Goal: Transaction & Acquisition: Book appointment/travel/reservation

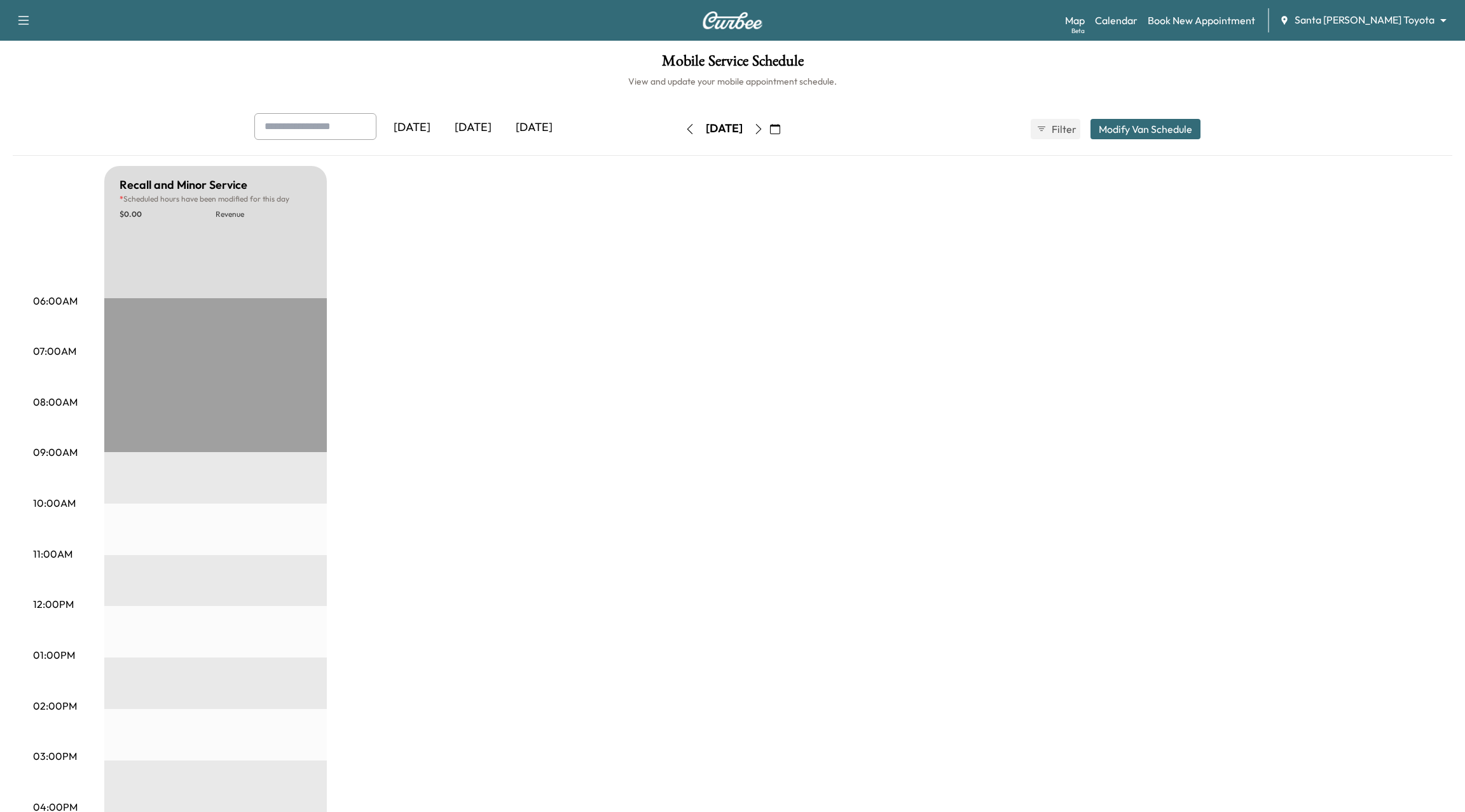
scroll to position [190, 0]
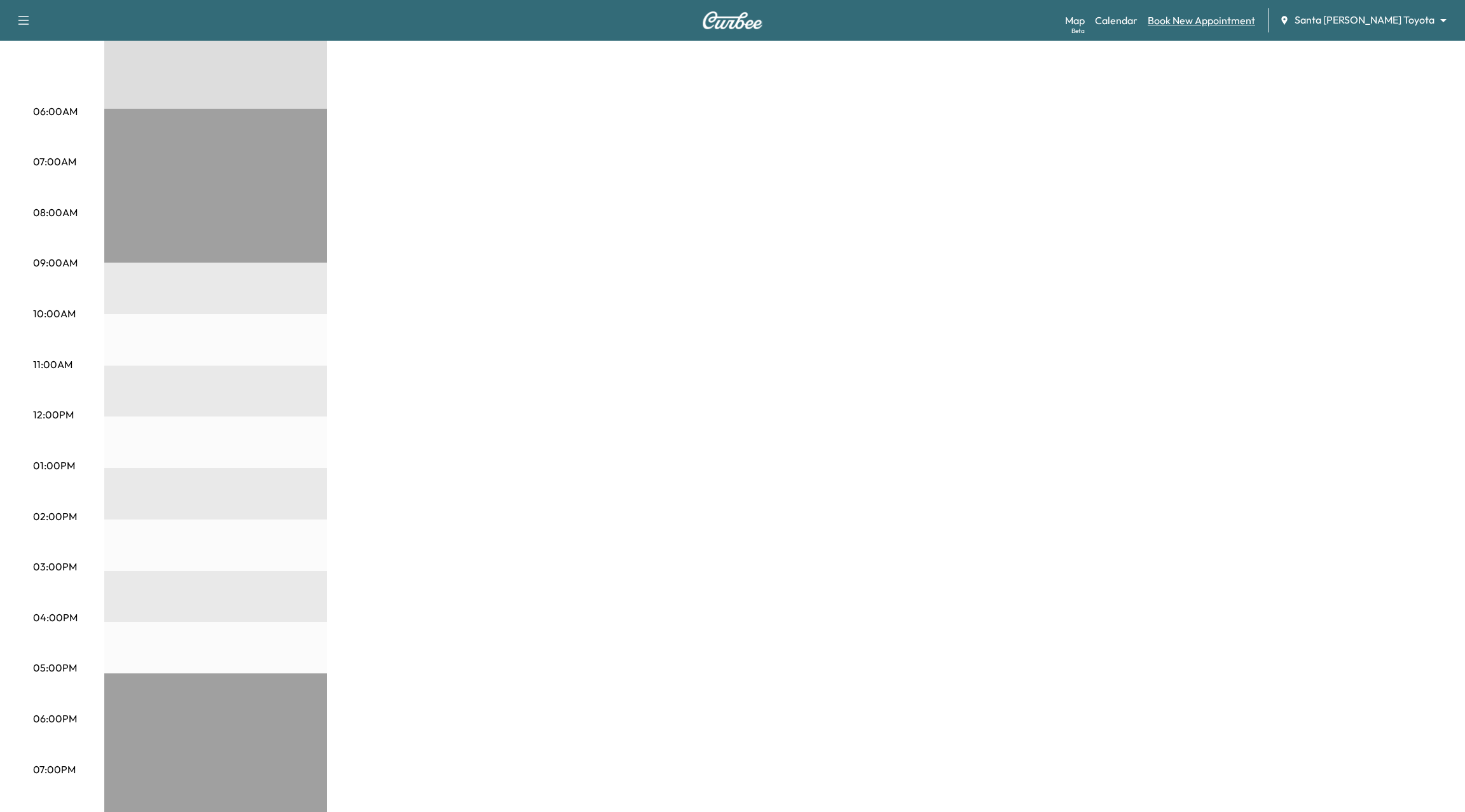
click at [1227, 20] on link "Book New Appointment" at bounding box center [1201, 20] width 108 height 15
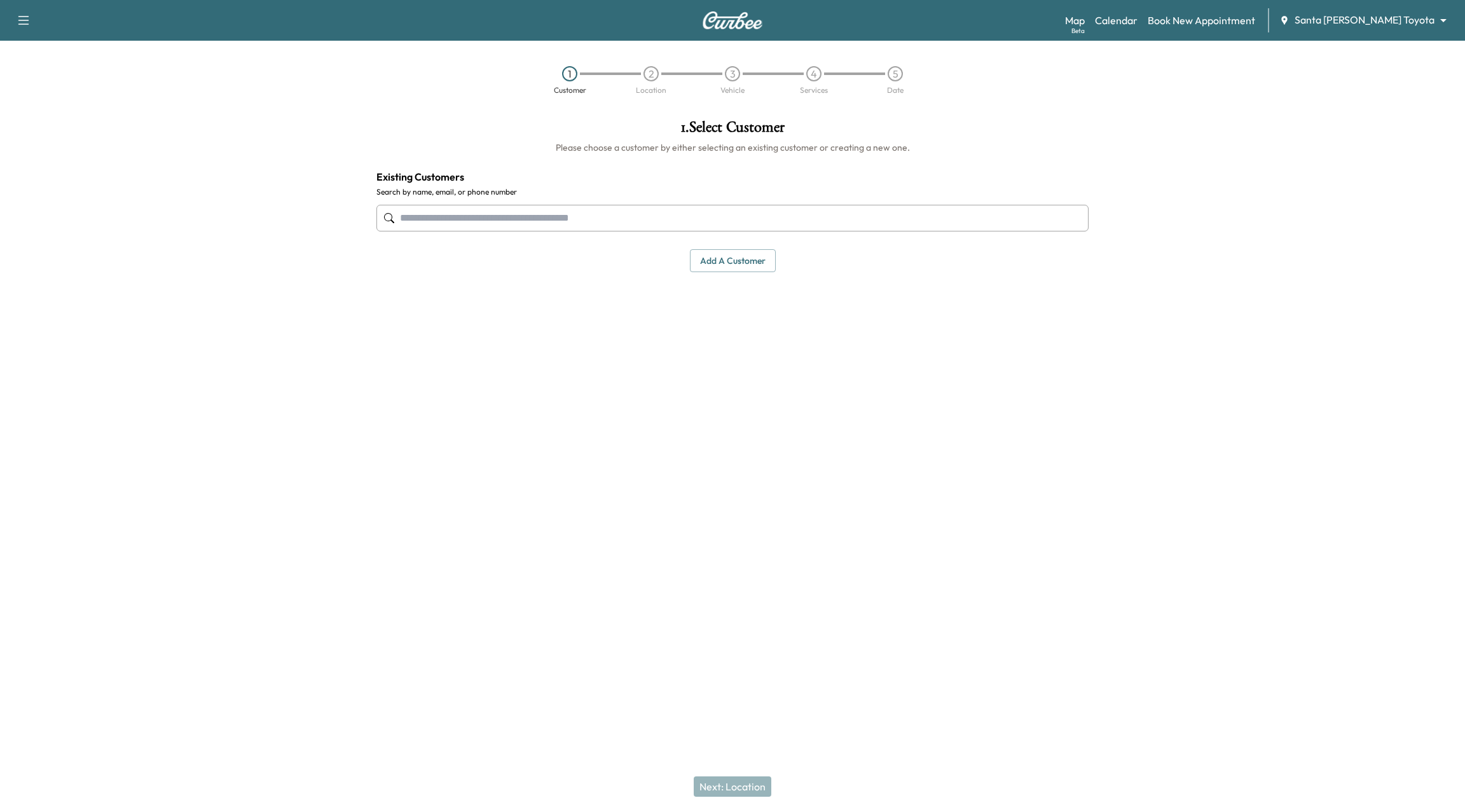
click at [499, 222] on input "text" at bounding box center [732, 218] width 712 height 27
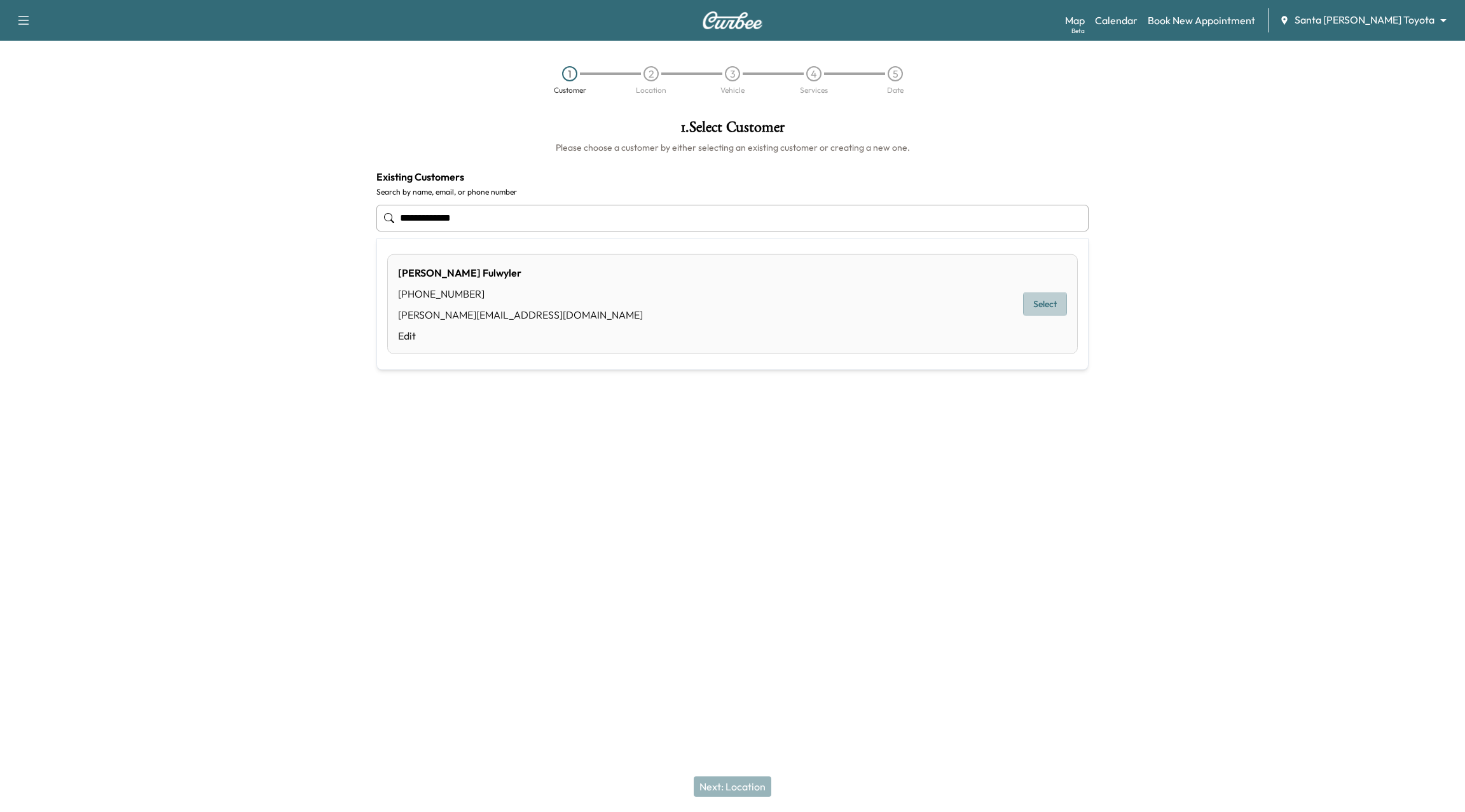
click at [1041, 293] on button "Select" at bounding box center [1045, 304] width 44 height 24
type input "**********"
click at [722, 783] on button "Next: Location" at bounding box center [732, 787] width 78 height 20
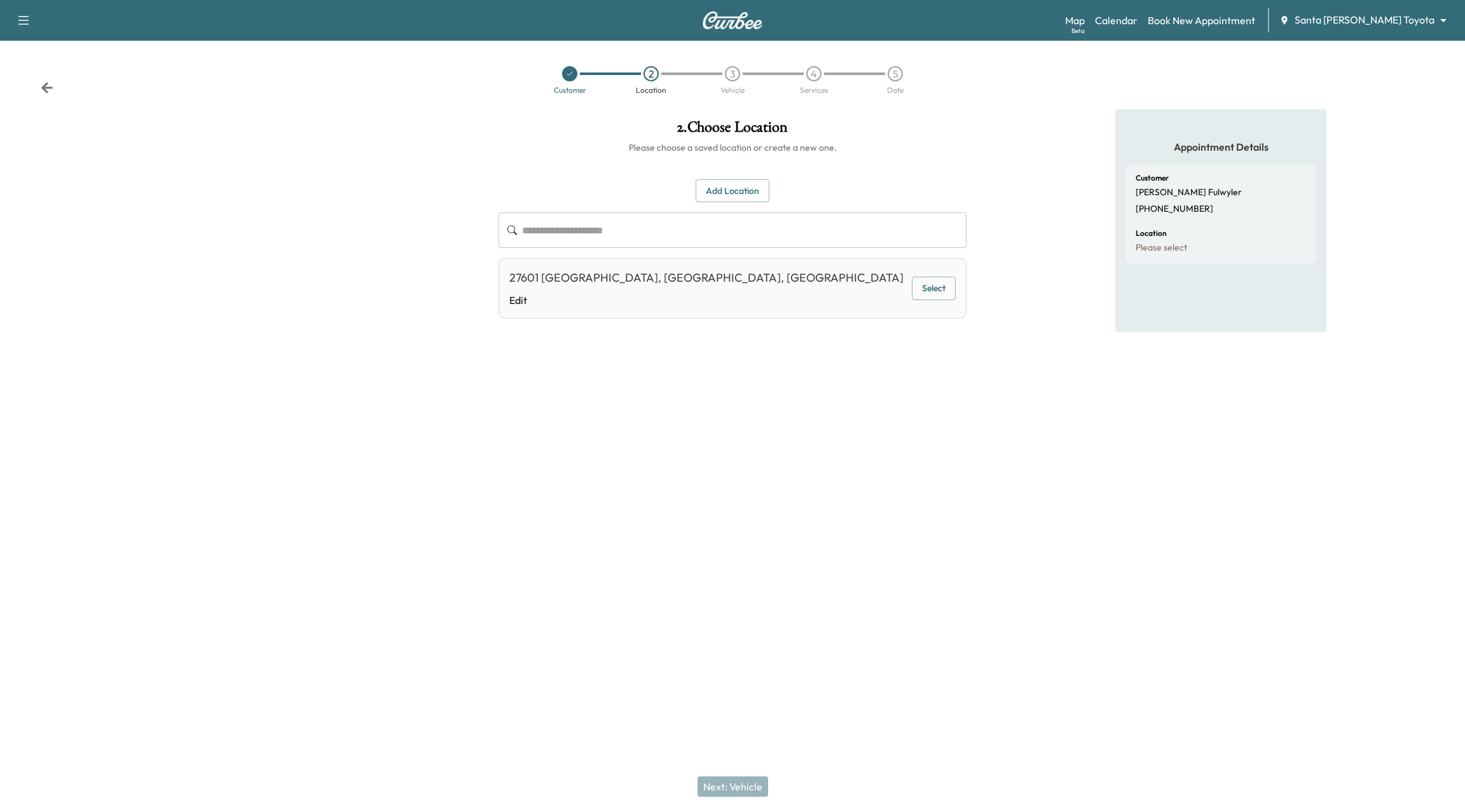
click at [960, 280] on div "27601 Casta Del Sol, Mission Viejo, CA 92692, USA Edit Select" at bounding box center [733, 288] width 468 height 61
click at [953, 283] on button "Select" at bounding box center [933, 288] width 44 height 24
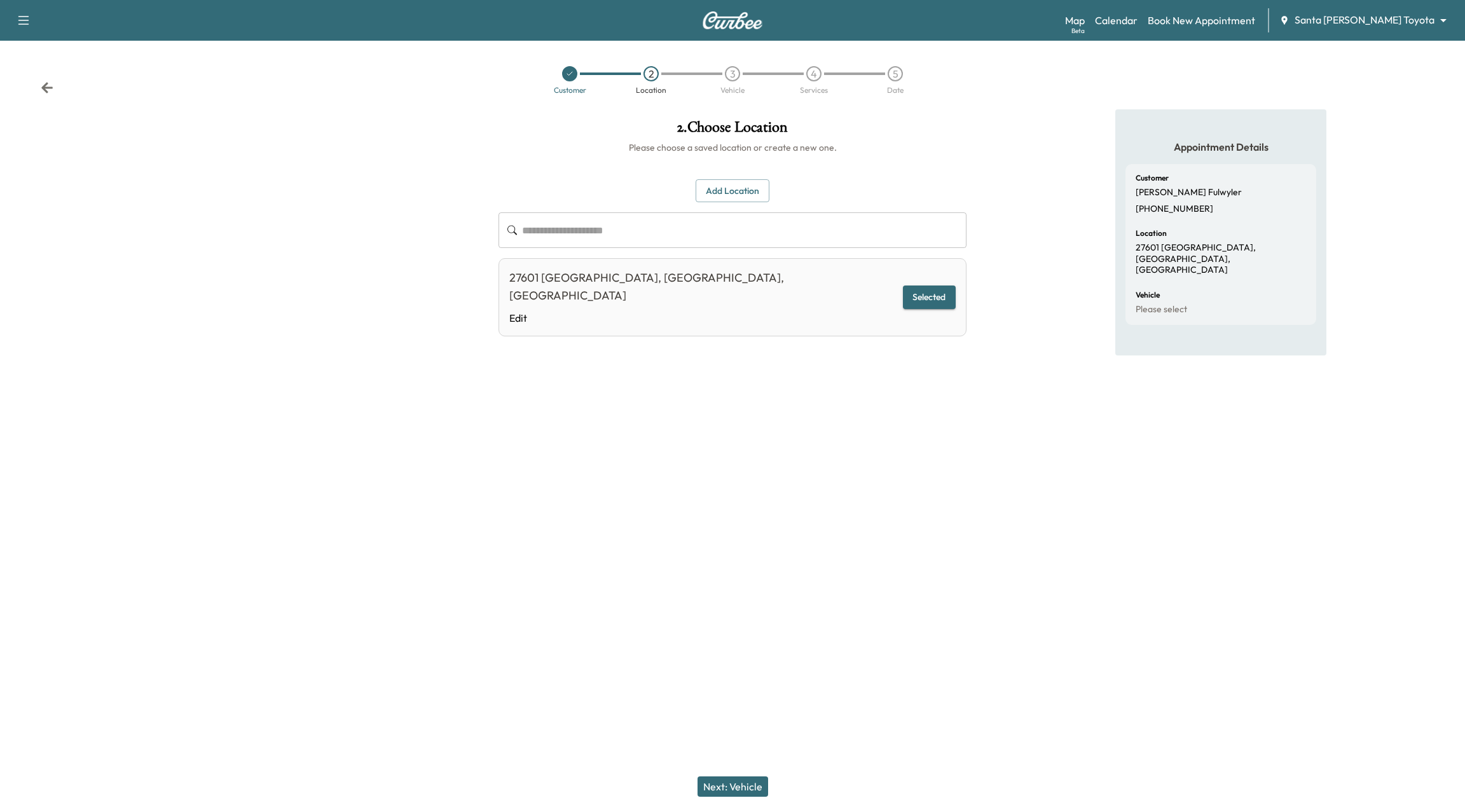
click at [730, 789] on button "Next: Vehicle" at bounding box center [733, 787] width 71 height 20
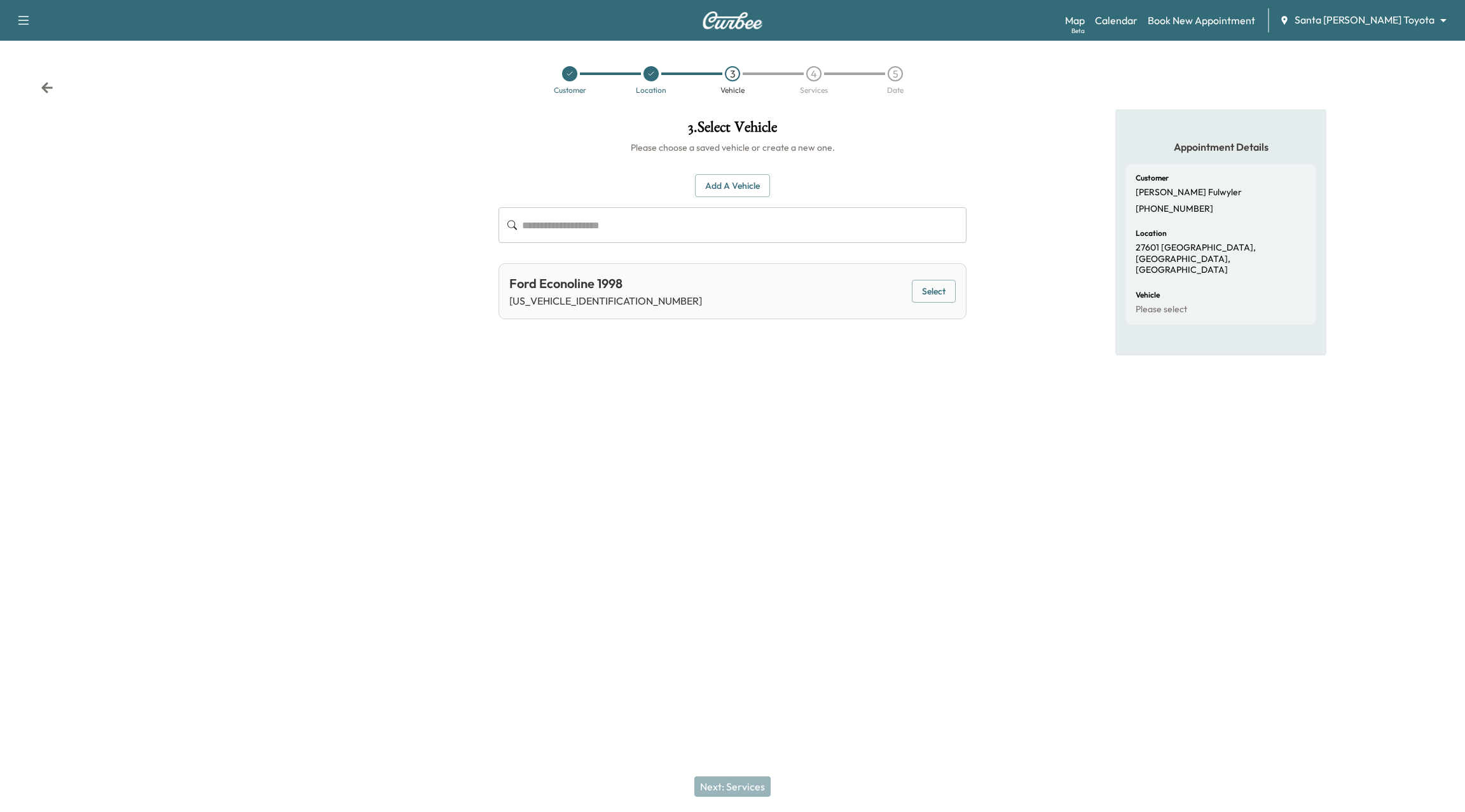
click at [924, 294] on button "Select" at bounding box center [933, 291] width 44 height 24
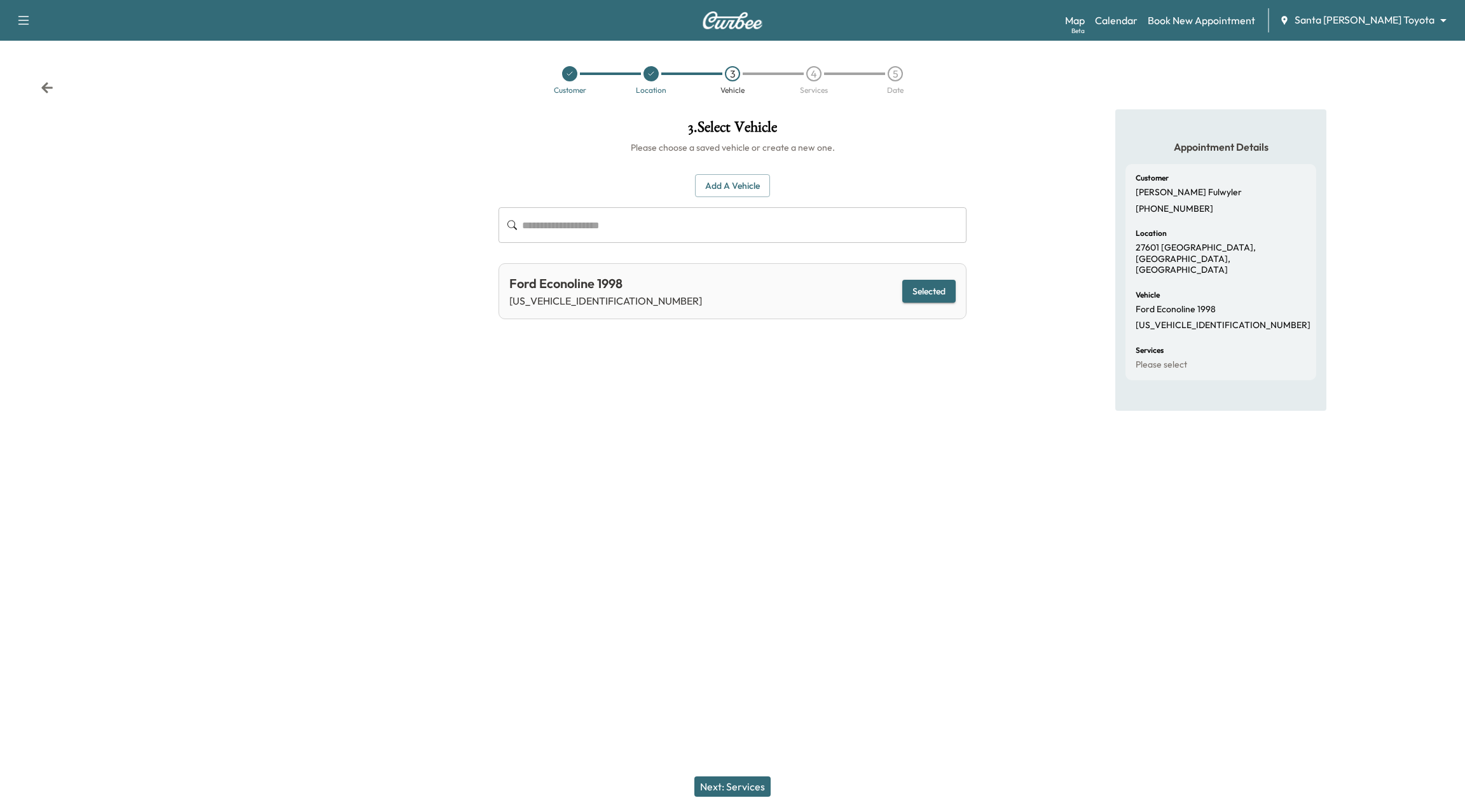
click at [756, 789] on button "Next: Services" at bounding box center [732, 787] width 77 height 20
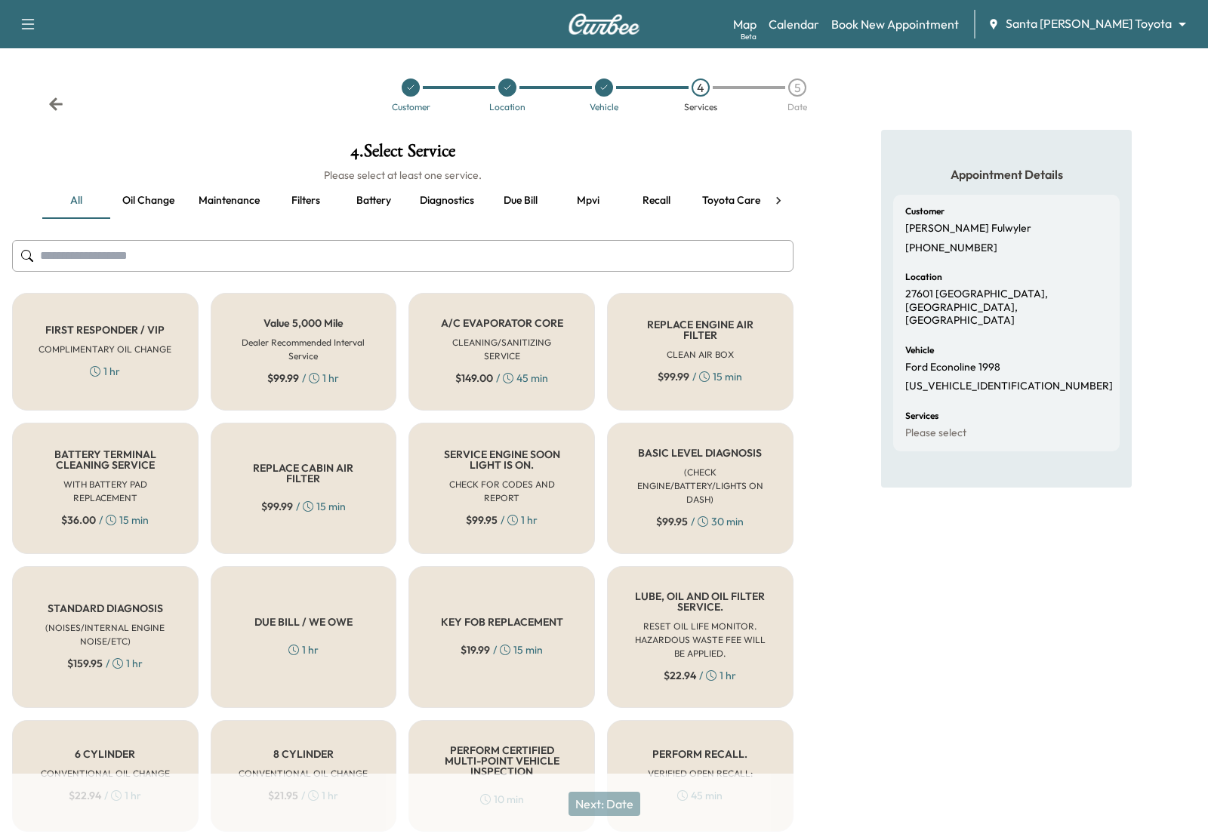
click at [774, 201] on icon at bounding box center [778, 200] width 15 height 15
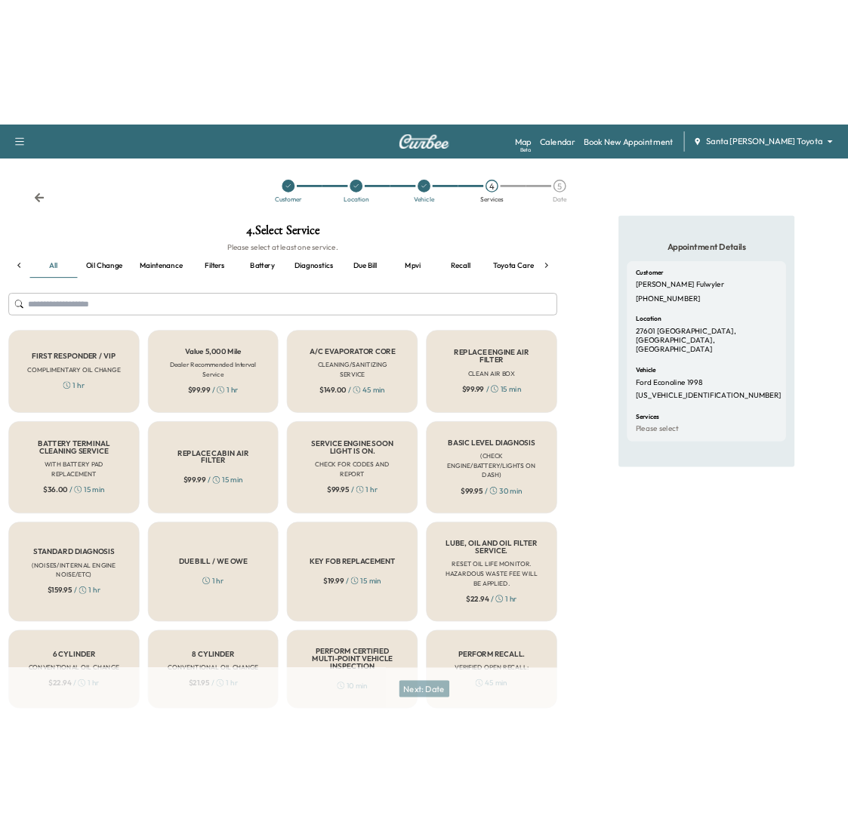
scroll to position [0, 77]
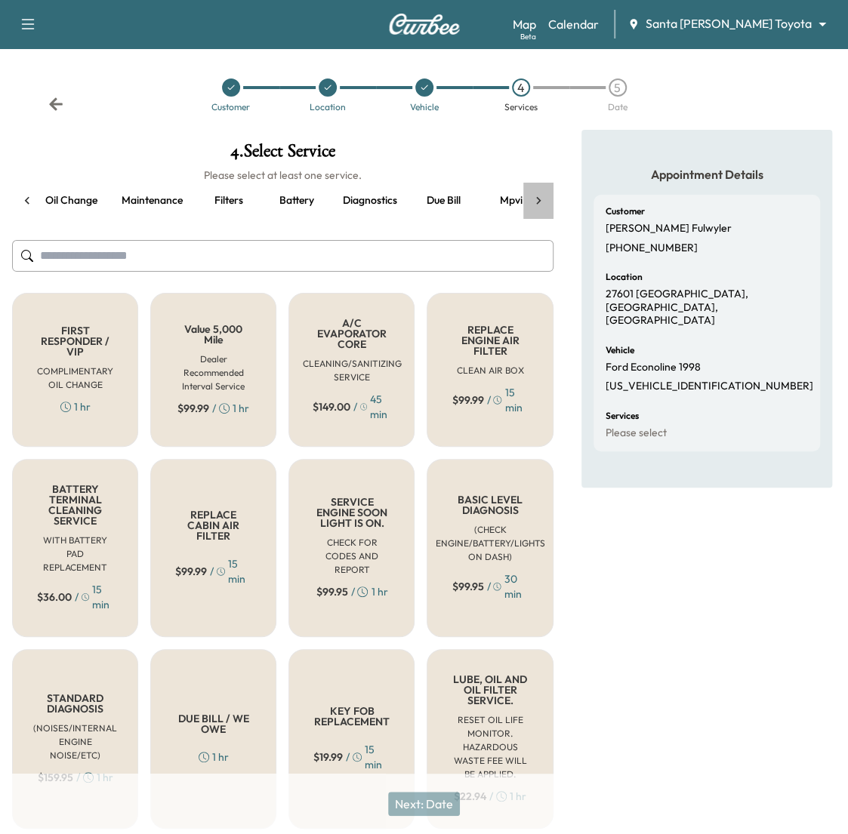
click at [539, 199] on icon at bounding box center [538, 200] width 15 height 15
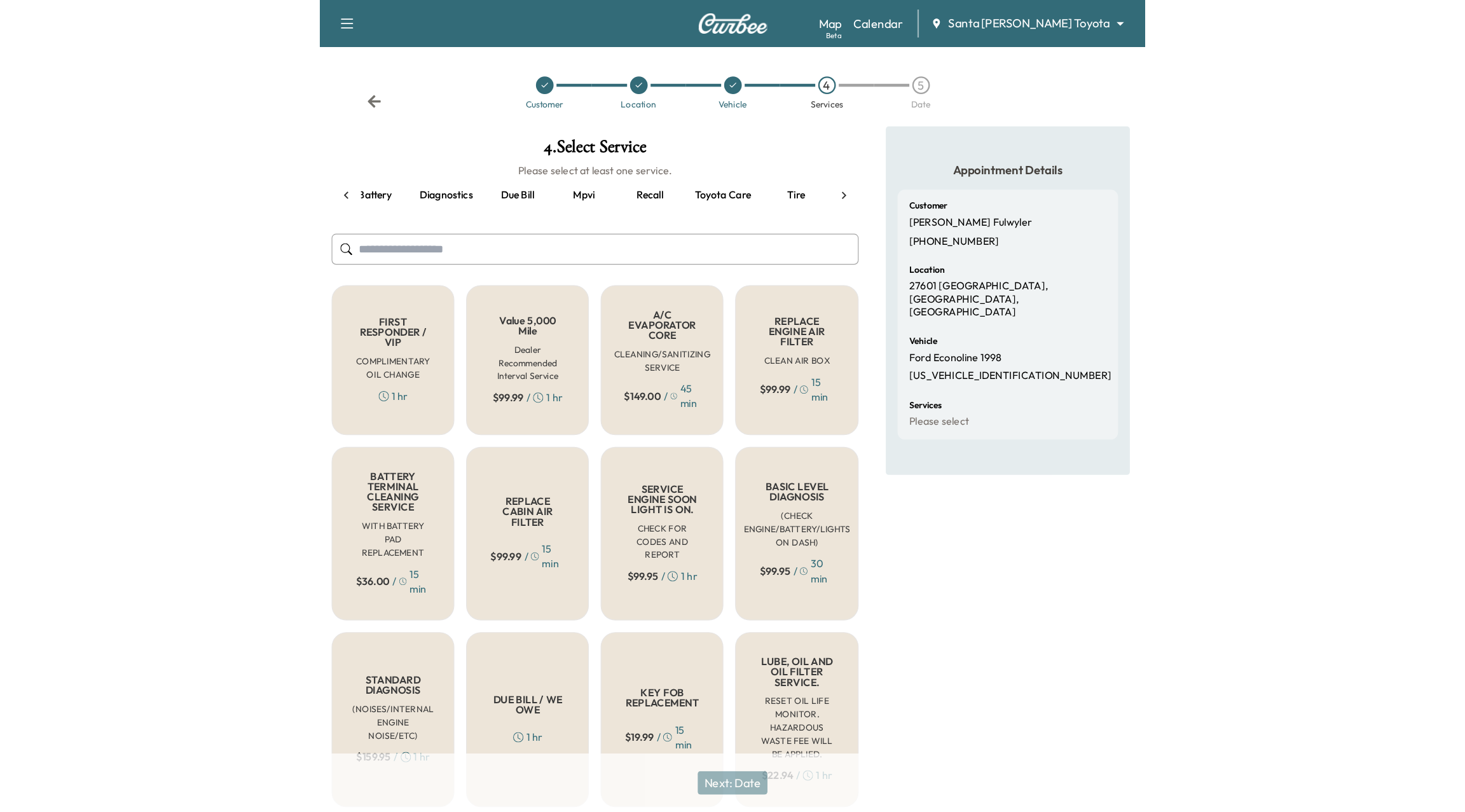
scroll to position [0, 0]
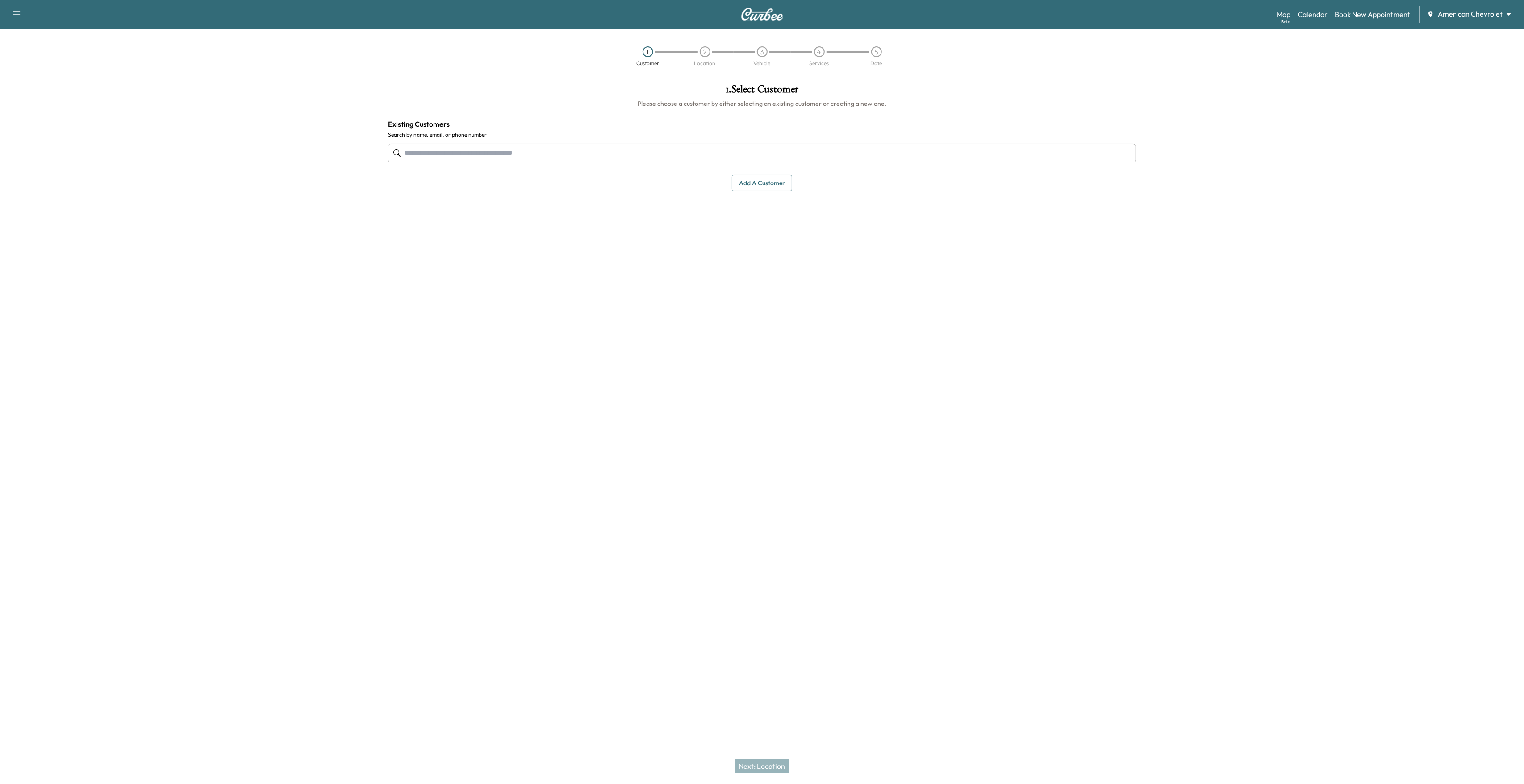
click at [1289, 111] on div at bounding box center [1334, 273] width 381 height 392
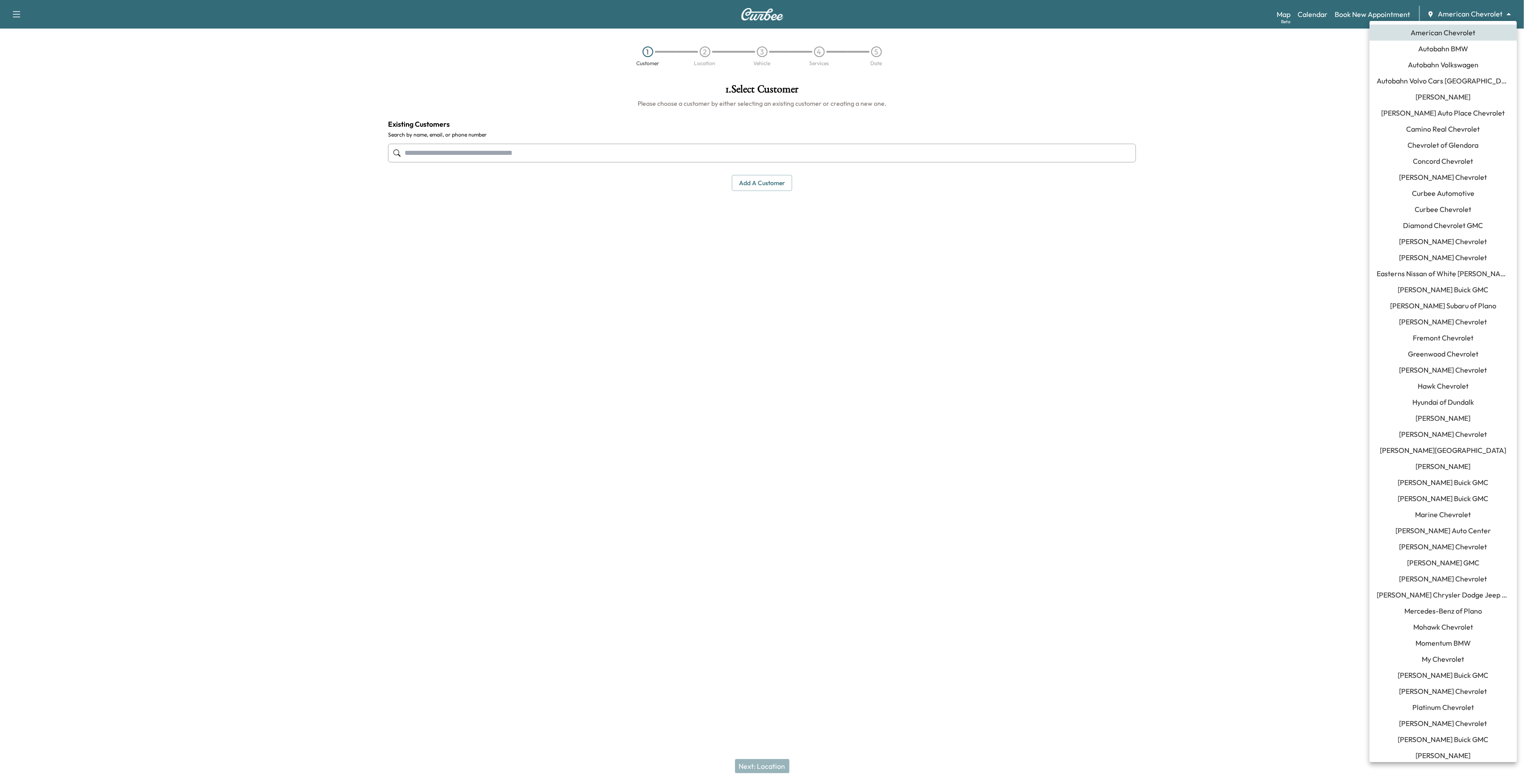
click at [1497, 15] on body "Support Log Out Map Beta Calendar Book New Appointment American Chevrolet *****…" at bounding box center [762, 392] width 1524 height 784
click at [1465, 625] on span "Momentum BMW" at bounding box center [1444, 627] width 56 height 11
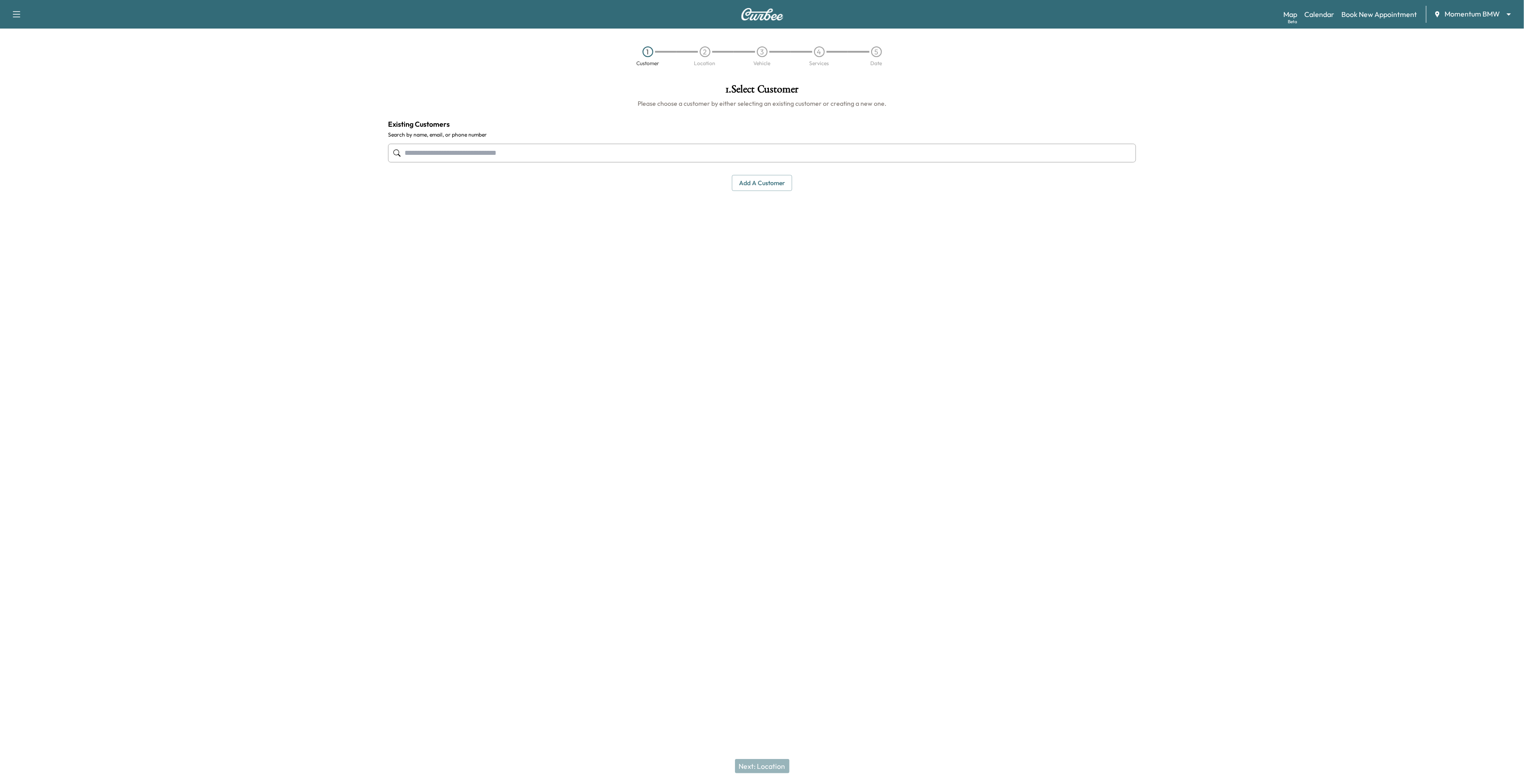
click at [763, 52] on div "3" at bounding box center [762, 51] width 11 height 11
click at [657, 161] on input "text" at bounding box center [762, 153] width 748 height 19
click at [765, 238] on div "[PERSON_NAME] [PHONE_NUMBER] [PERSON_NAME][EMAIL_ADDRESS][DOMAIN_NAME] Edit Sel…" at bounding box center [762, 213] width 733 height 70
type input "**********"
click at [754, 760] on button "Next: Location" at bounding box center [762, 766] width 54 height 14
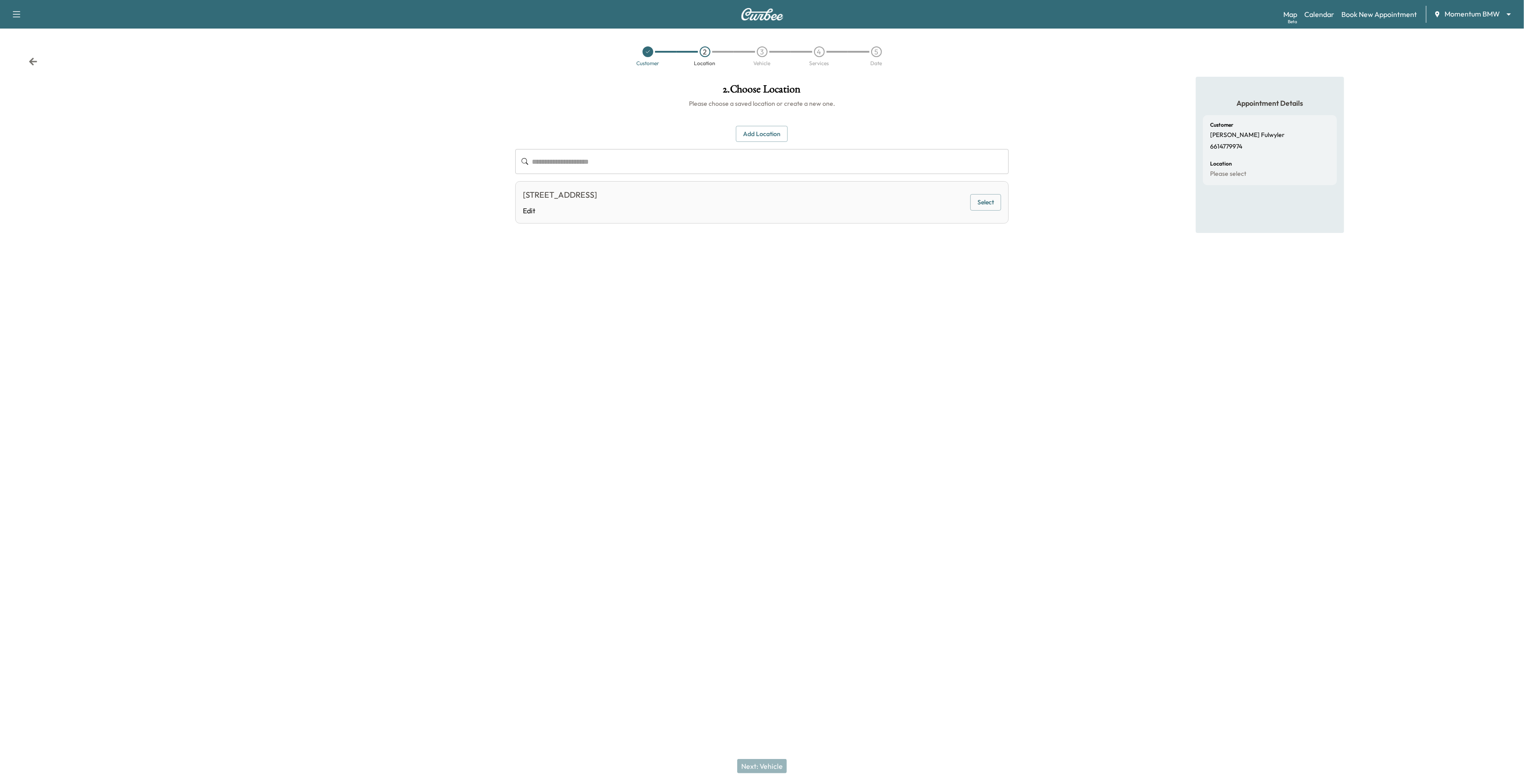
click at [980, 205] on button "Select" at bounding box center [986, 202] width 31 height 17
click at [760, 769] on button "Next: Vehicle" at bounding box center [762, 766] width 50 height 14
click at [929, 186] on div "Rolls-[PERSON_NAME] 2019 [US_VEHICLE_IDENTIFICATION_NUMBER] Select" at bounding box center [762, 204] width 494 height 39
click at [955, 199] on div "Rolls-[PERSON_NAME] 2019 [US_VEHICLE_IDENTIFICATION_NUMBER] Select" at bounding box center [762, 204] width 494 height 39
click at [1002, 197] on div "Rolls-[PERSON_NAME] 2019 [US_VEHICLE_IDENTIFICATION_NUMBER] Select" at bounding box center [762, 204] width 494 height 39
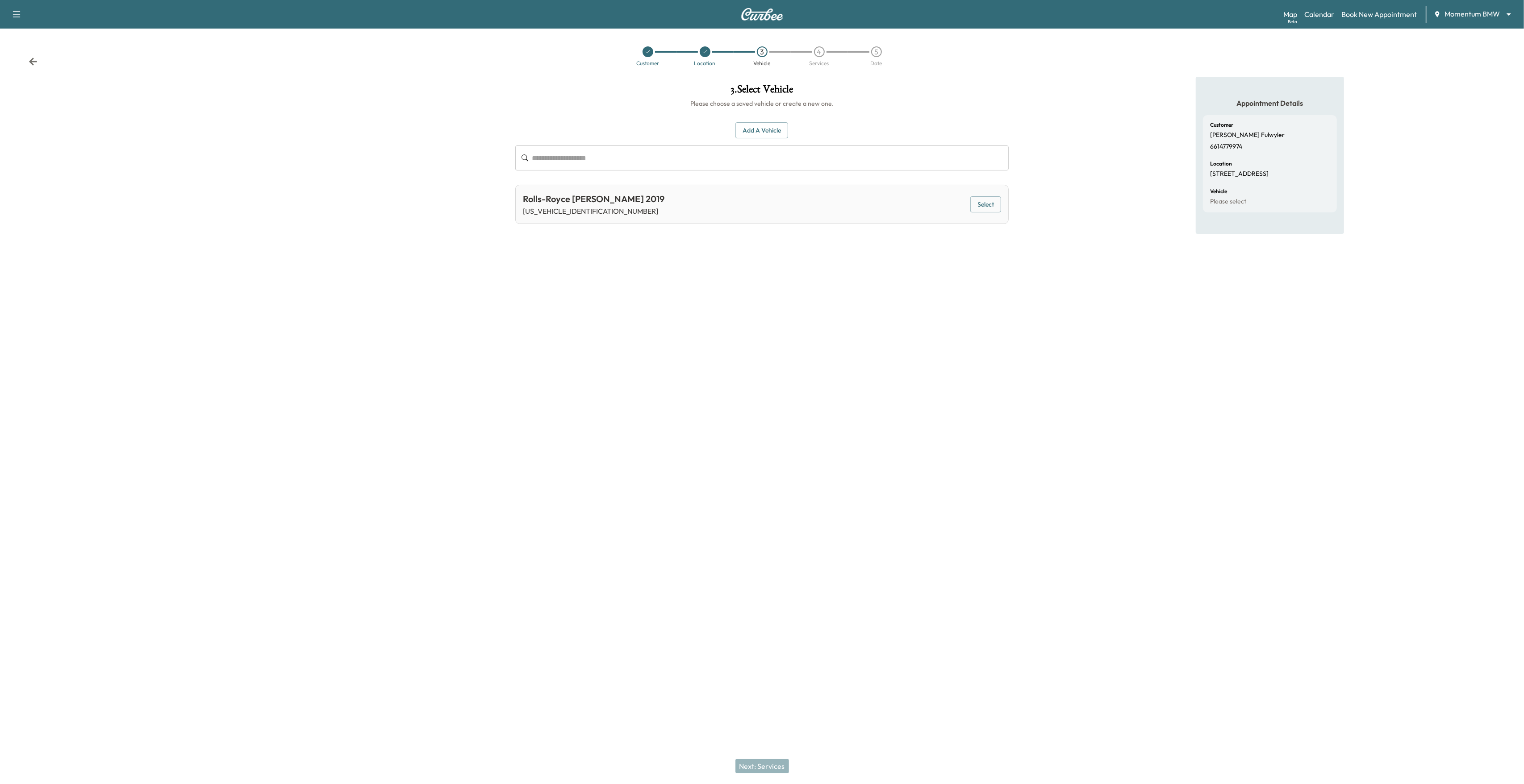
click at [996, 197] on button "Select" at bounding box center [986, 205] width 31 height 17
click at [745, 764] on button "Next: Services" at bounding box center [762, 766] width 54 height 14
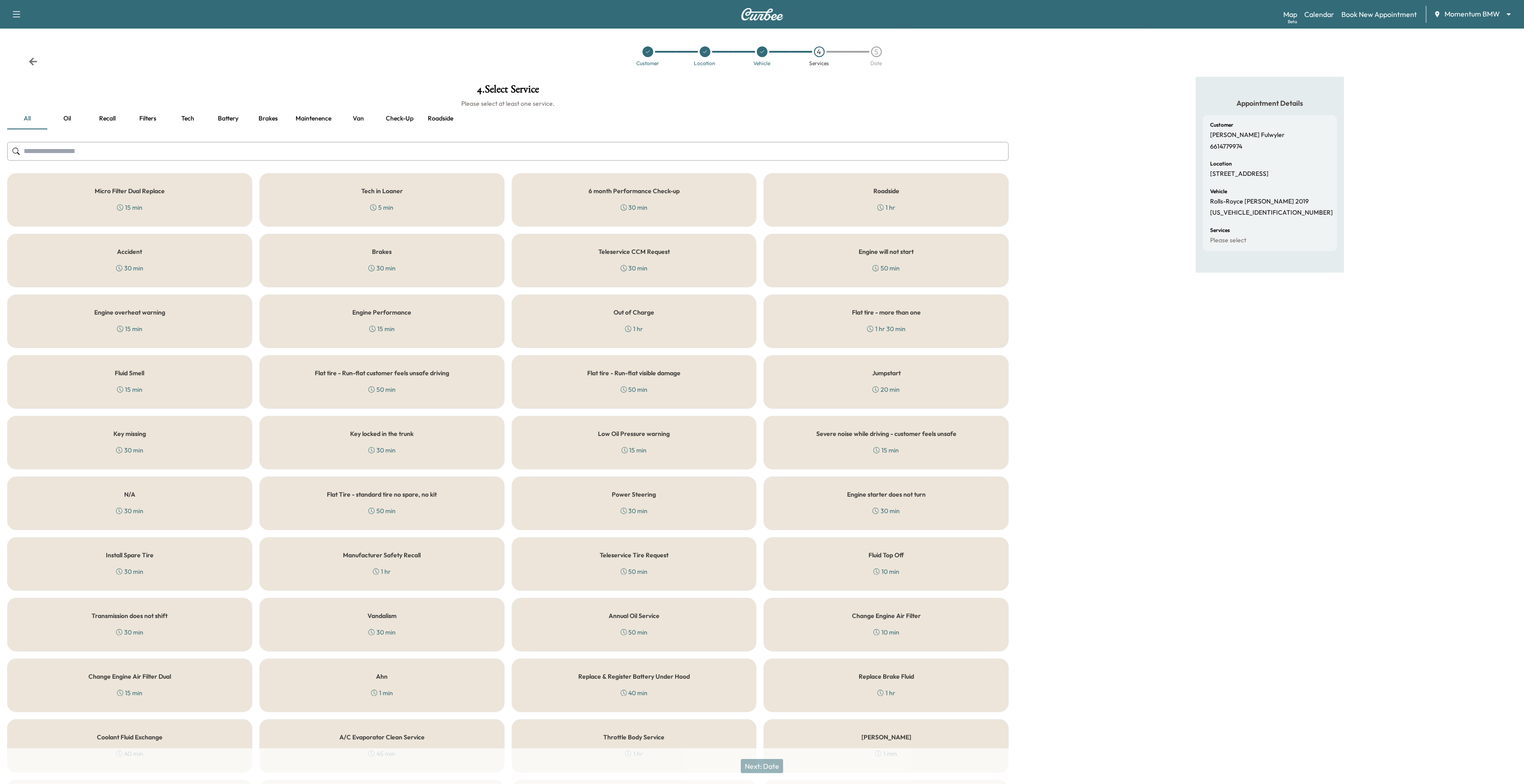
click at [188, 115] on button "Tech" at bounding box center [188, 119] width 40 height 21
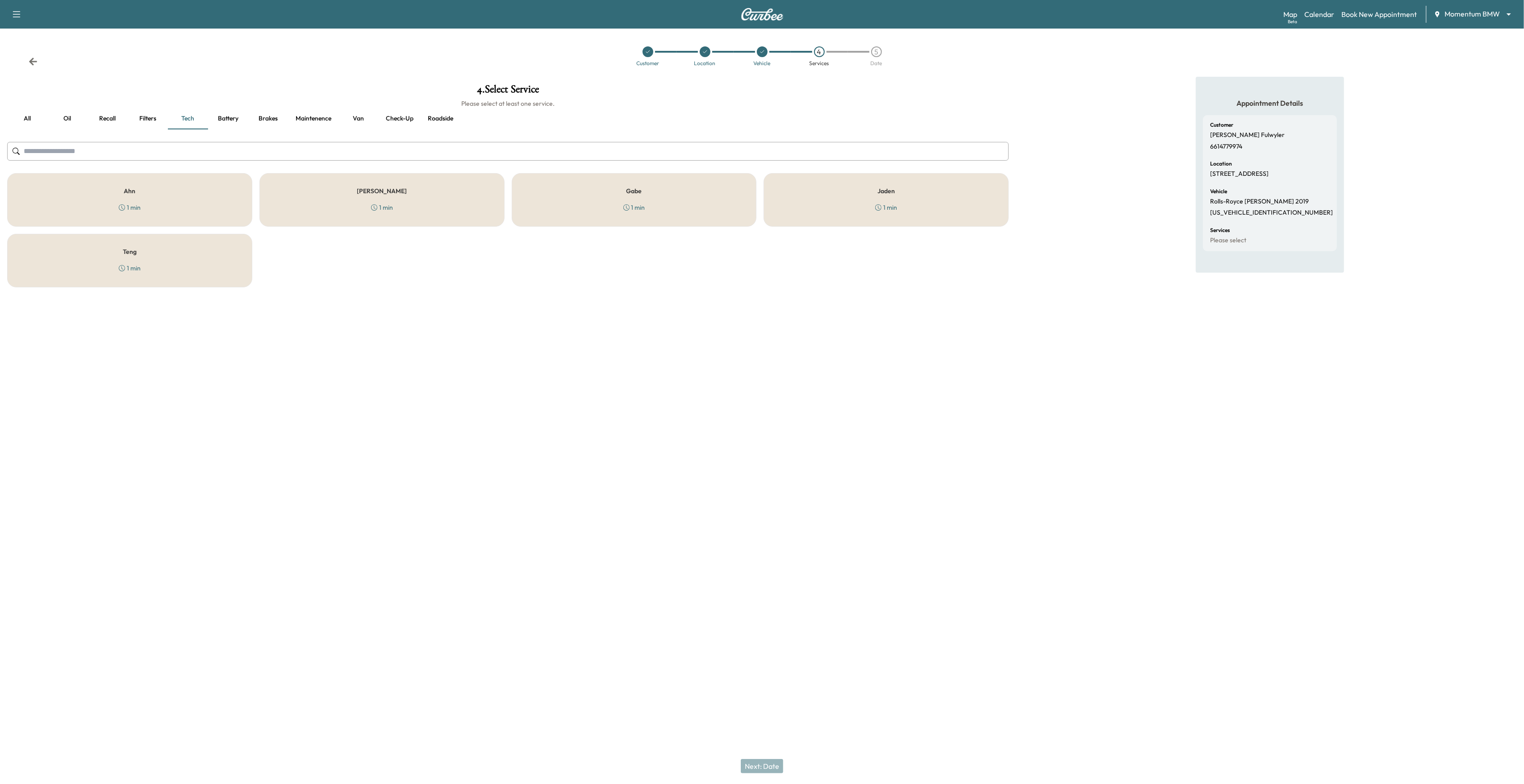
click at [348, 118] on button "Van" at bounding box center [359, 119] width 40 height 21
click at [921, 206] on div "BMW X3-1 5 min" at bounding box center [886, 200] width 245 height 54
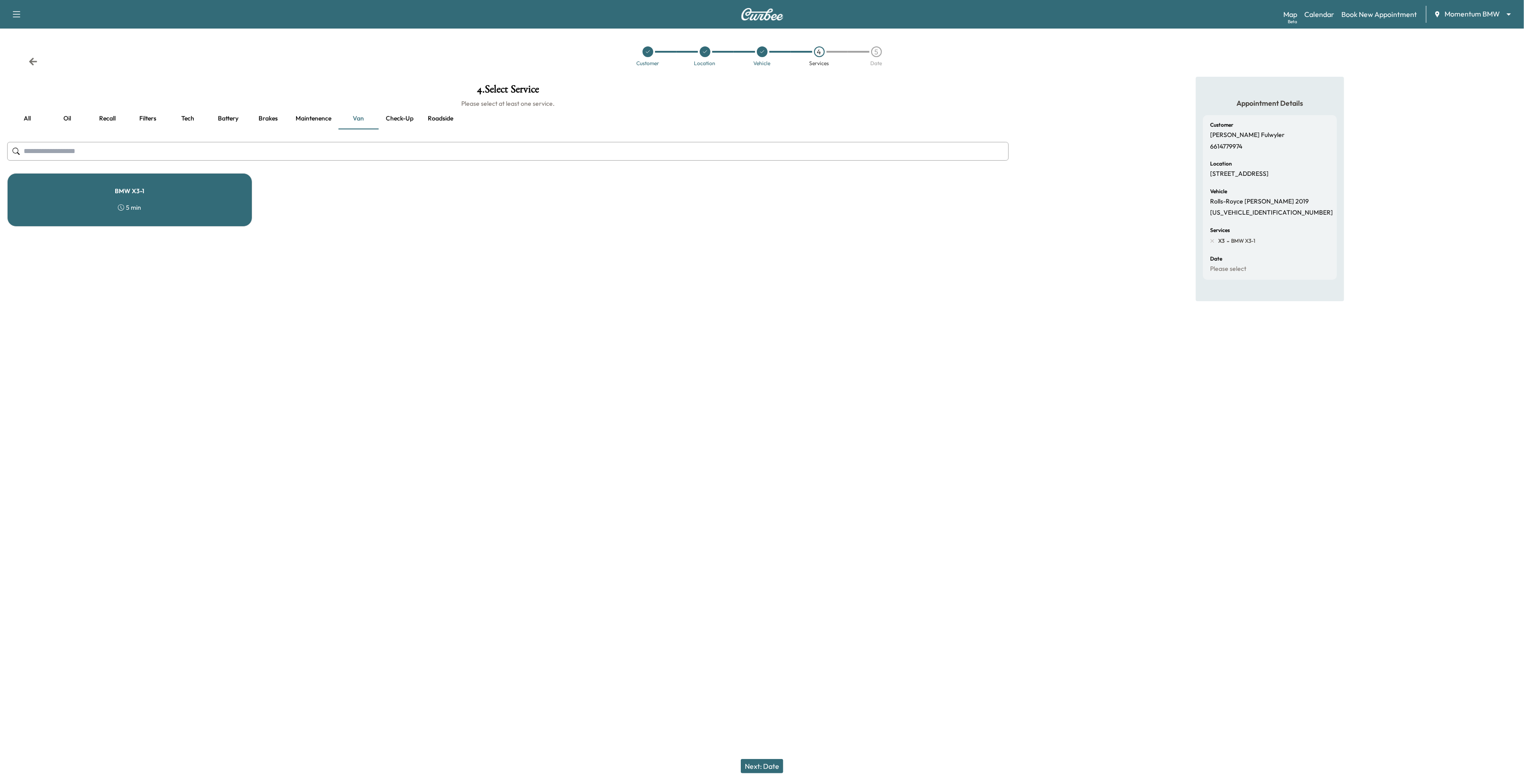
click at [148, 121] on button "Filters" at bounding box center [148, 119] width 40 height 21
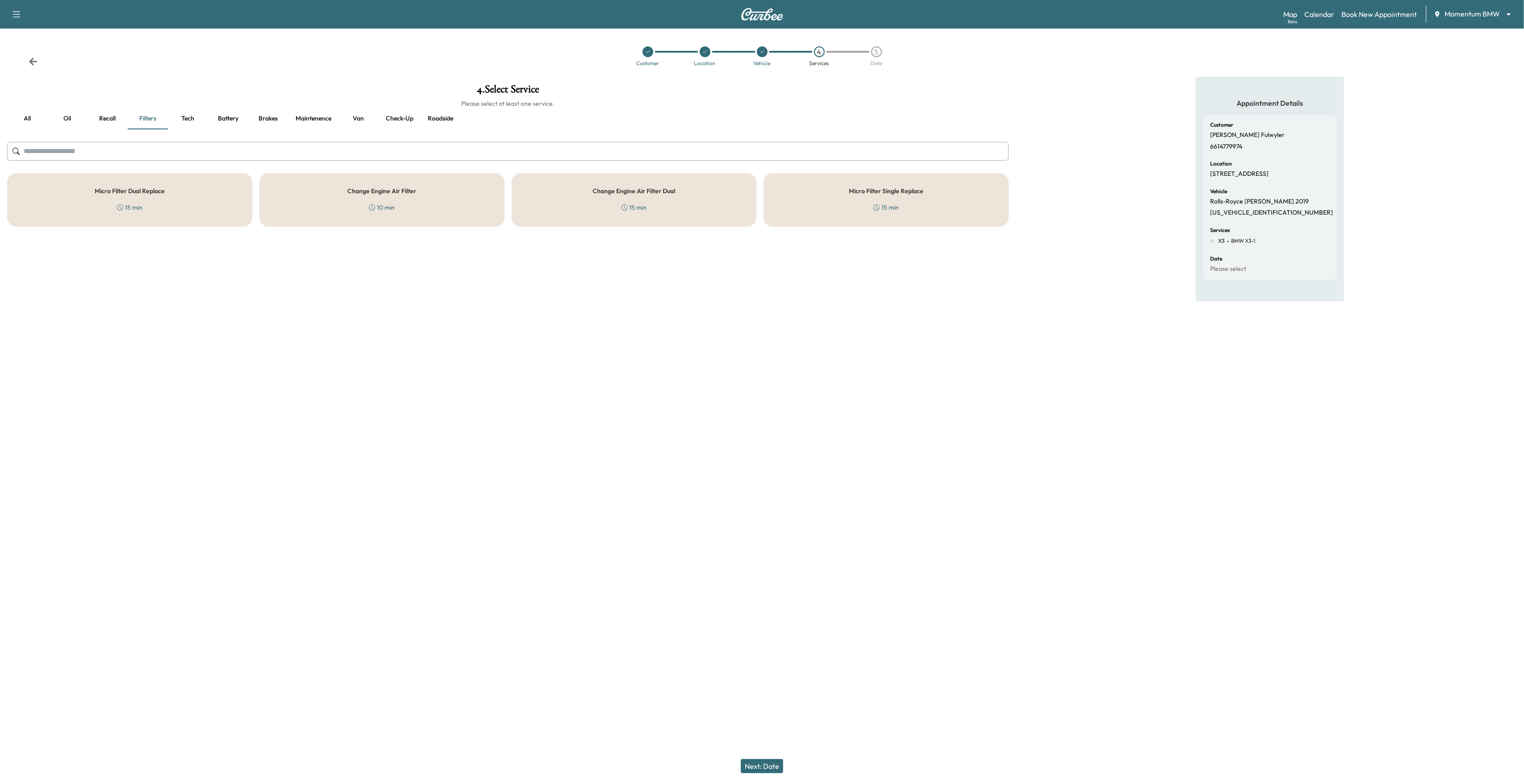
click at [361, 212] on div "Change Engine Air Filter 10 min" at bounding box center [382, 200] width 245 height 54
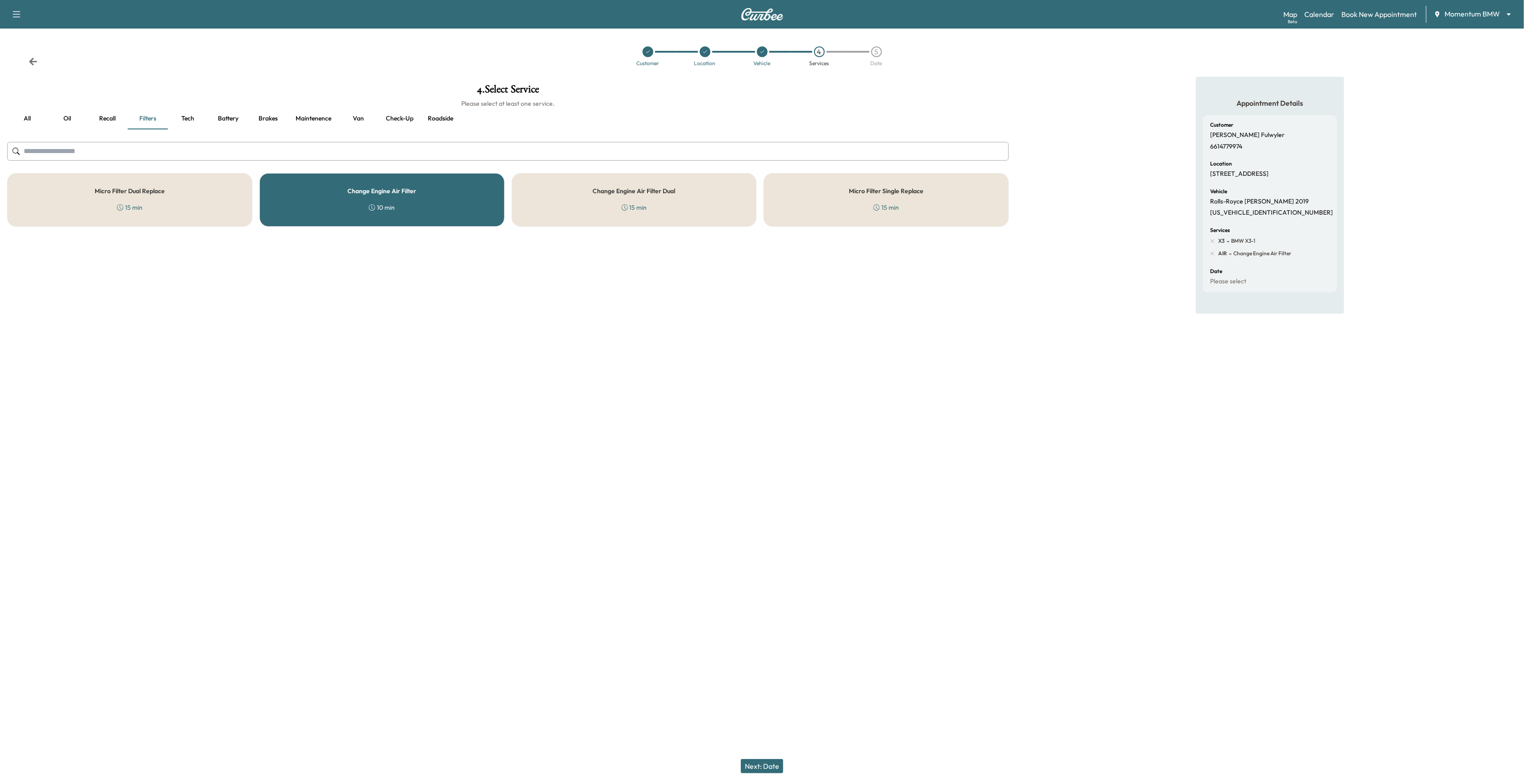
click at [765, 762] on button "Next: Date" at bounding box center [762, 766] width 43 height 14
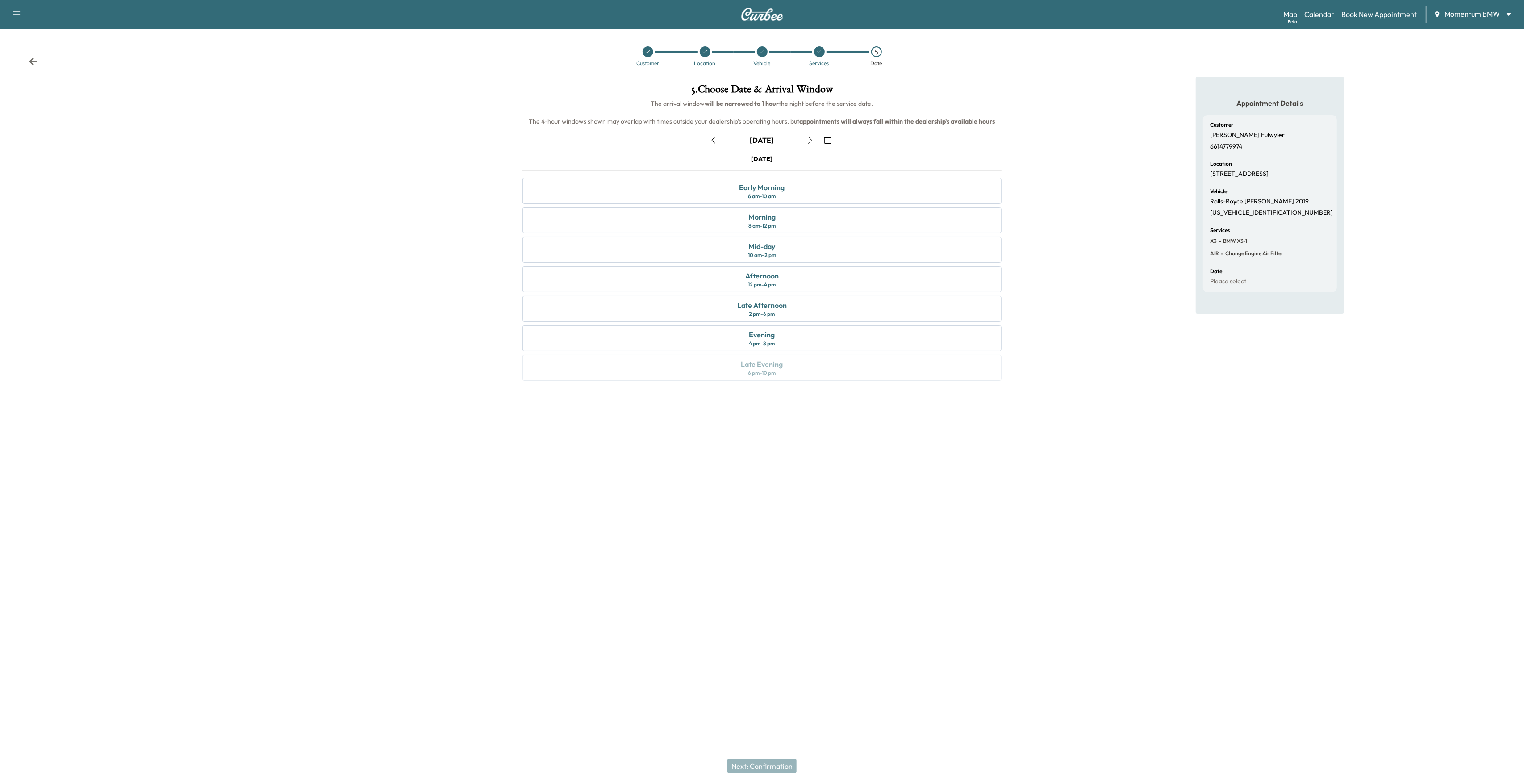
click at [809, 142] on icon "button" at bounding box center [810, 140] width 4 height 7
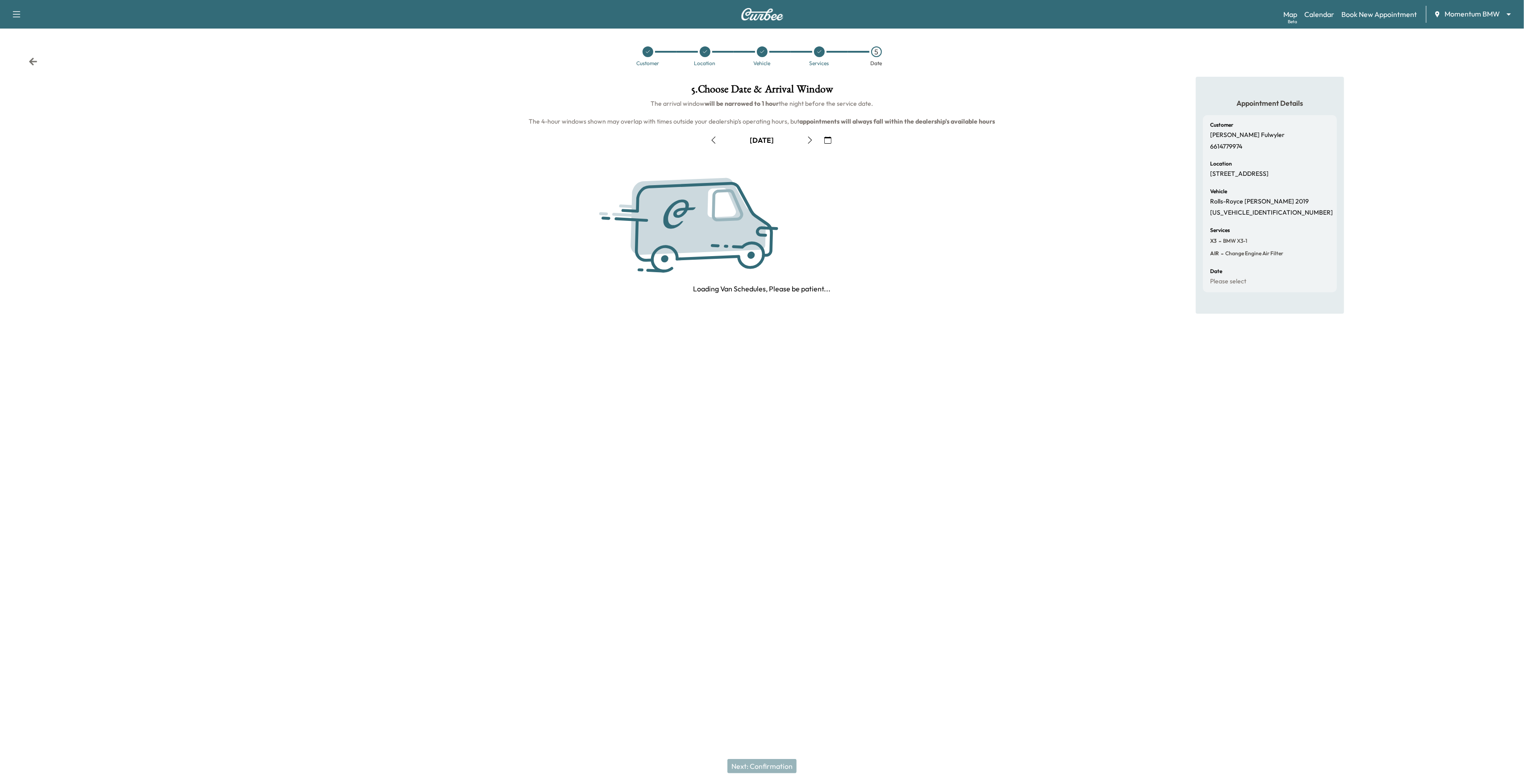
click at [809, 142] on icon "button" at bounding box center [810, 140] width 4 height 7
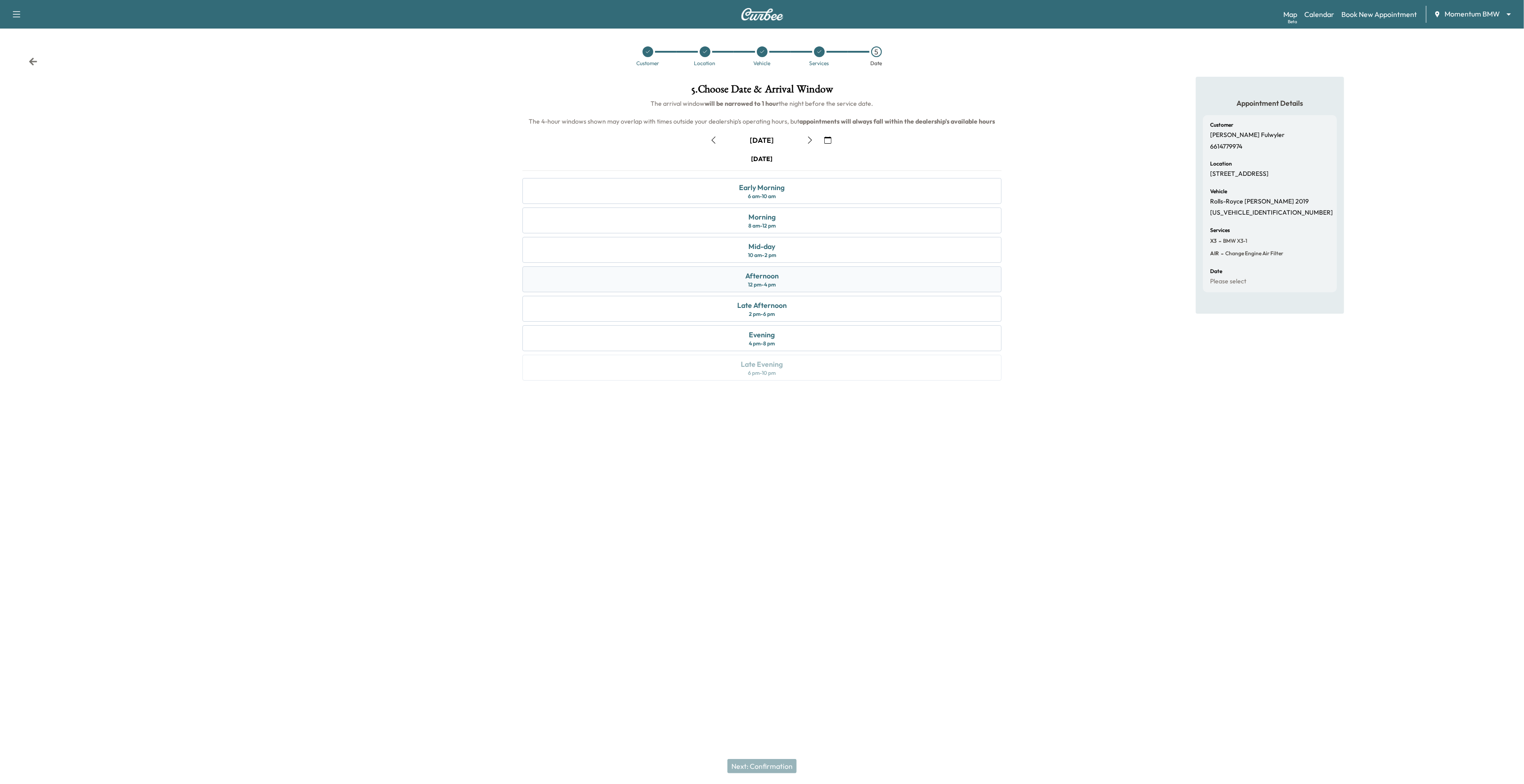
click at [822, 270] on div "Afternoon 12 pm - 4 pm" at bounding box center [762, 280] width 480 height 26
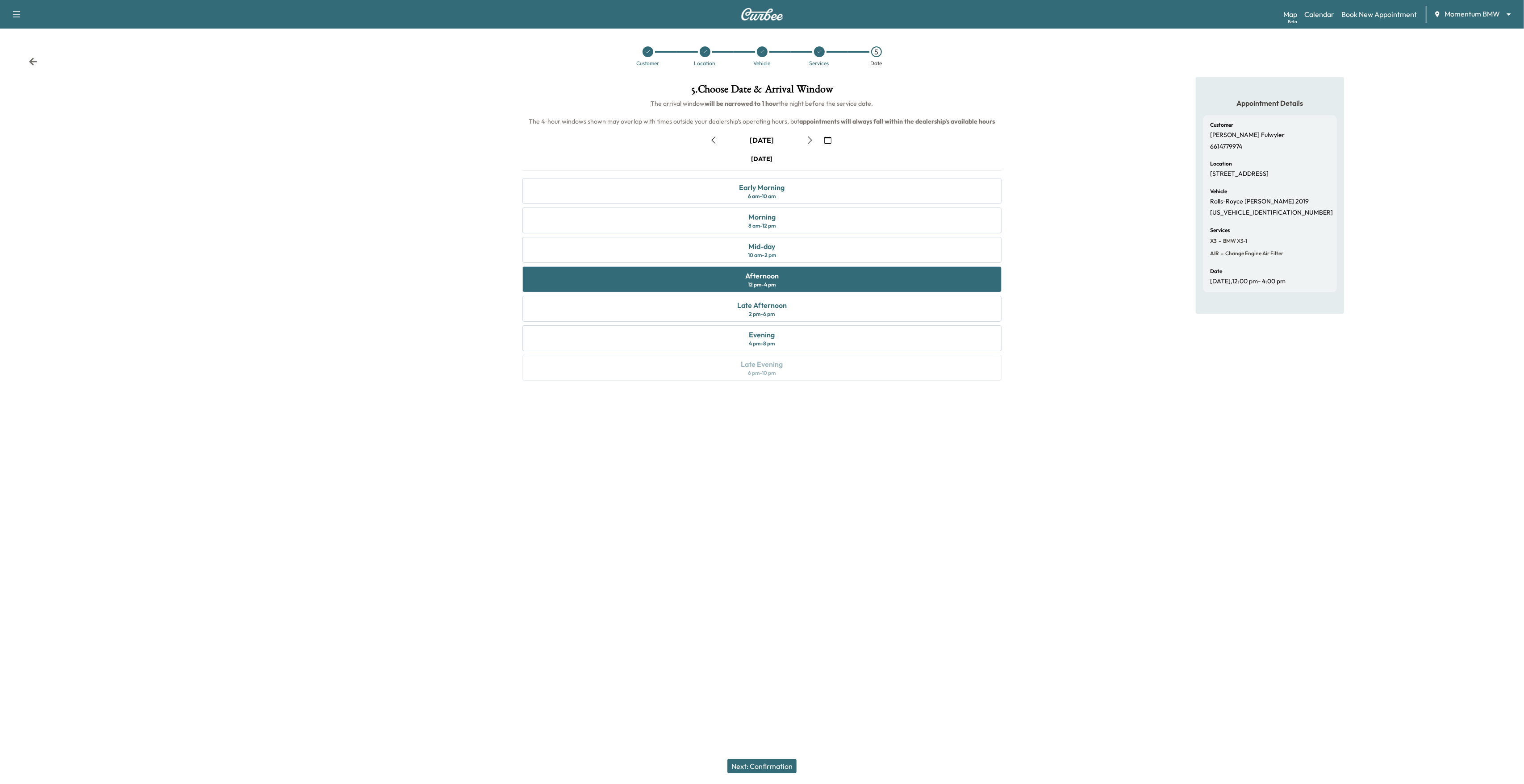
click at [811, 140] on icon "button" at bounding box center [810, 140] width 4 height 7
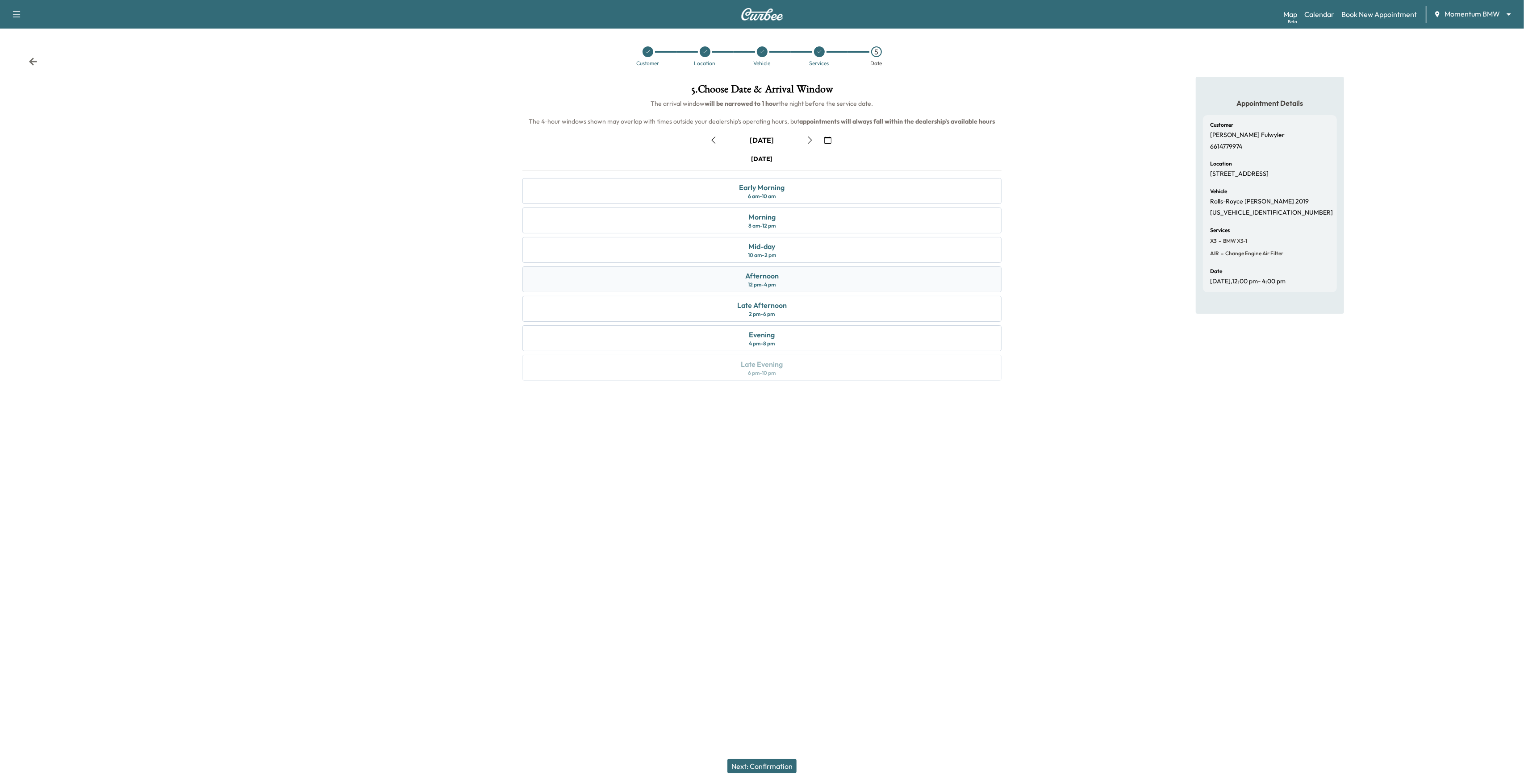
click at [748, 286] on div "12 pm - 4 pm" at bounding box center [761, 284] width 28 height 7
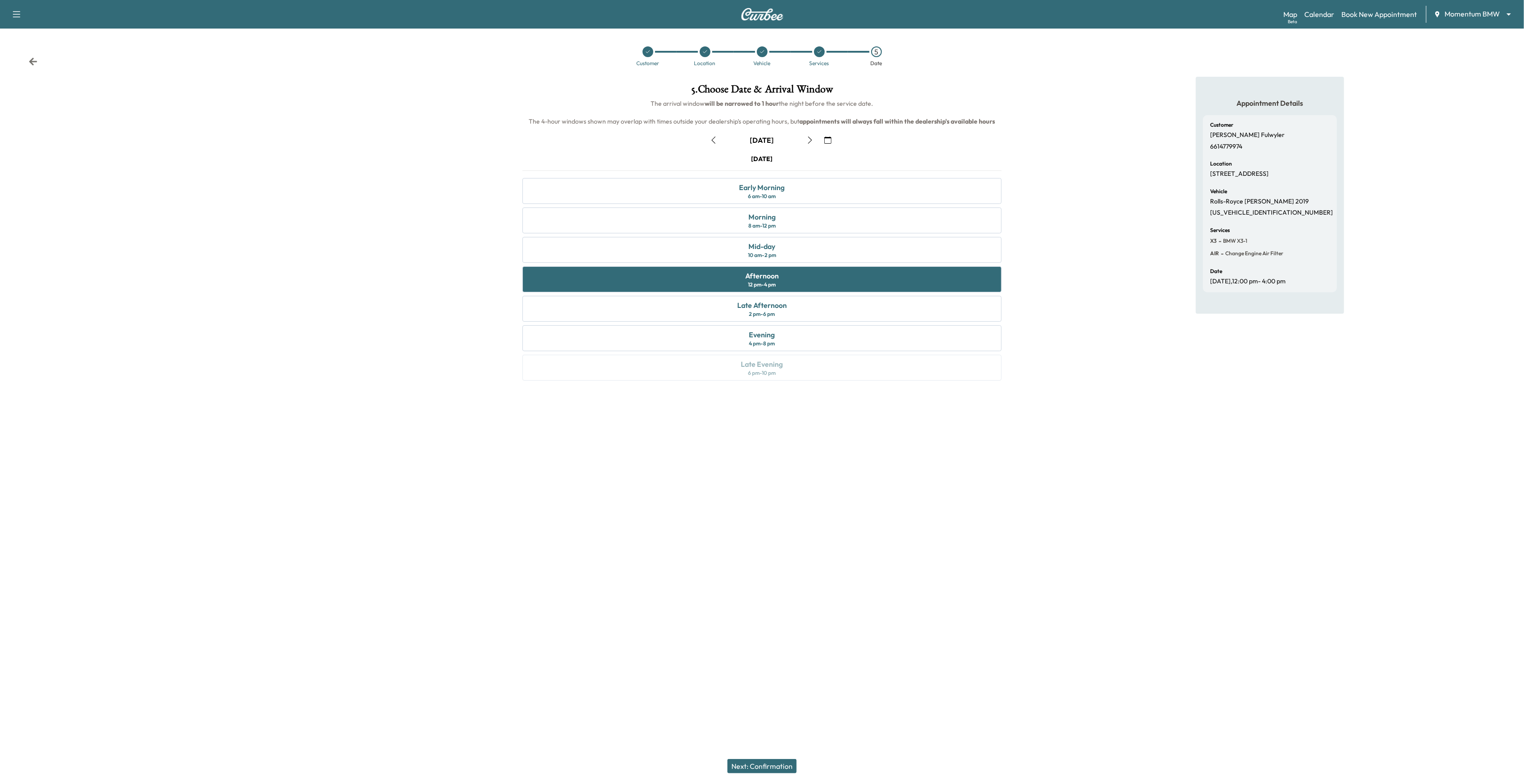
click at [756, 764] on button "Next: Confirmation" at bounding box center [762, 766] width 69 height 14
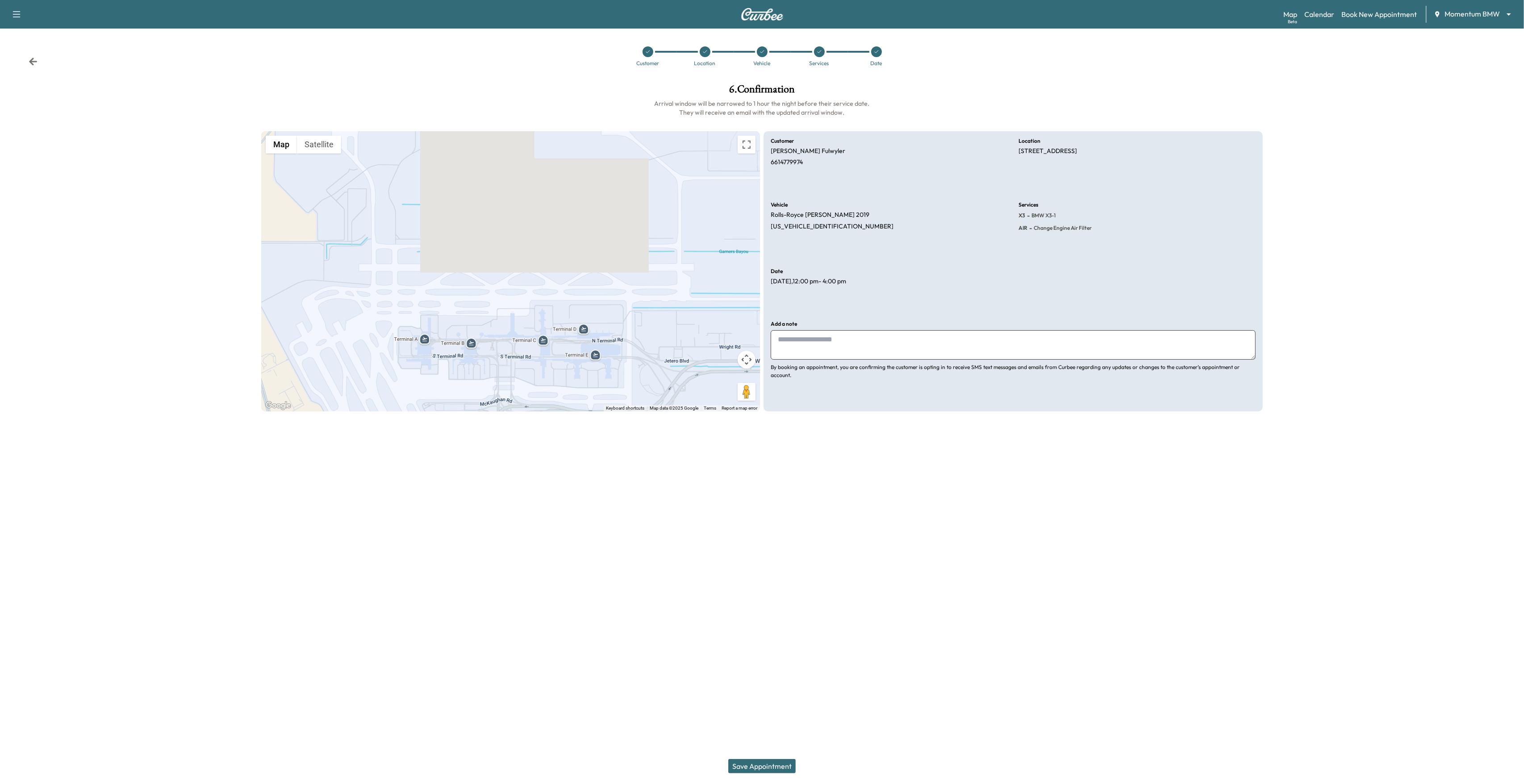
click at [751, 769] on button "Save Appointment" at bounding box center [762, 766] width 67 height 14
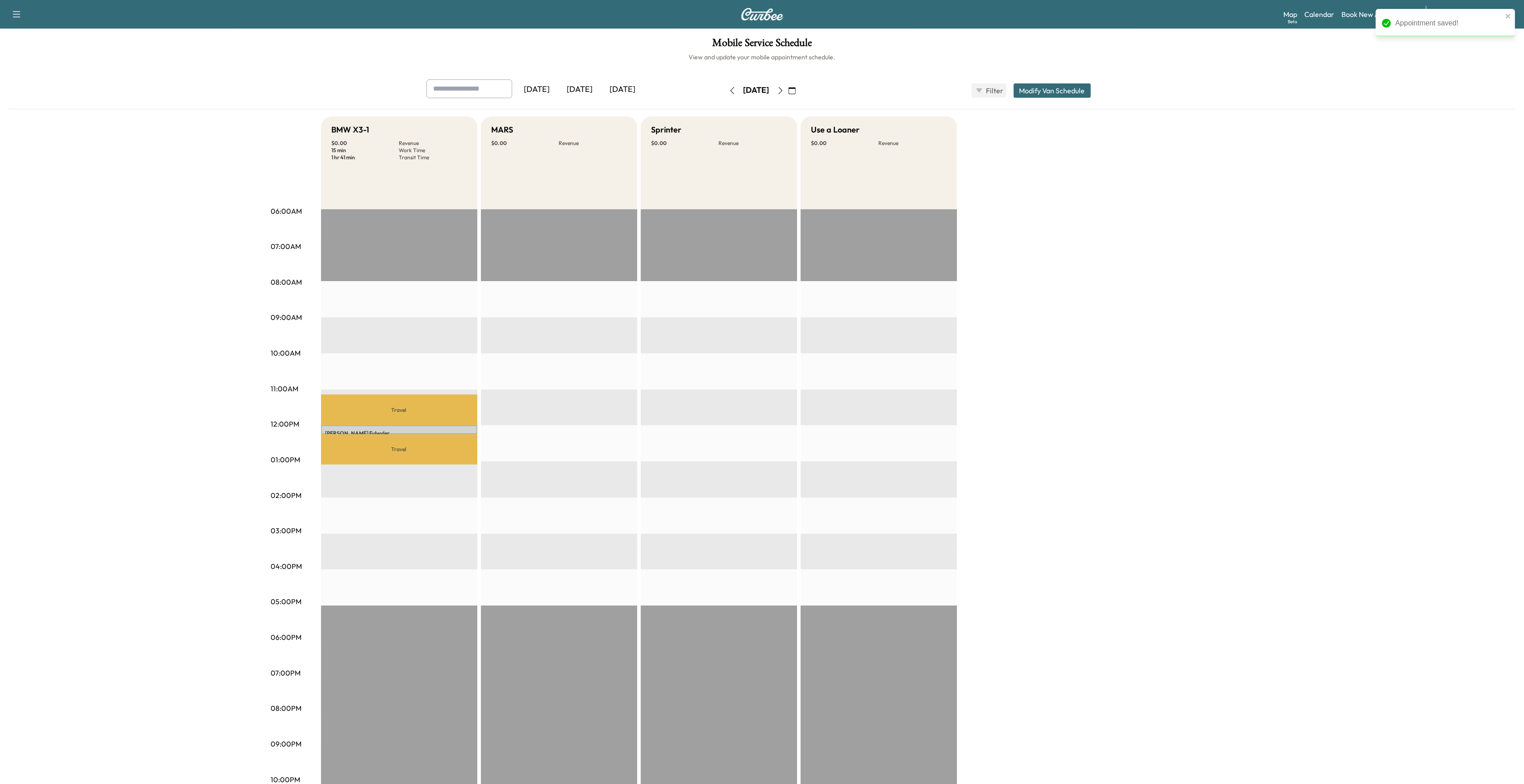
click at [380, 430] on p "[PERSON_NAME]" at bounding box center [399, 433] width 147 height 7
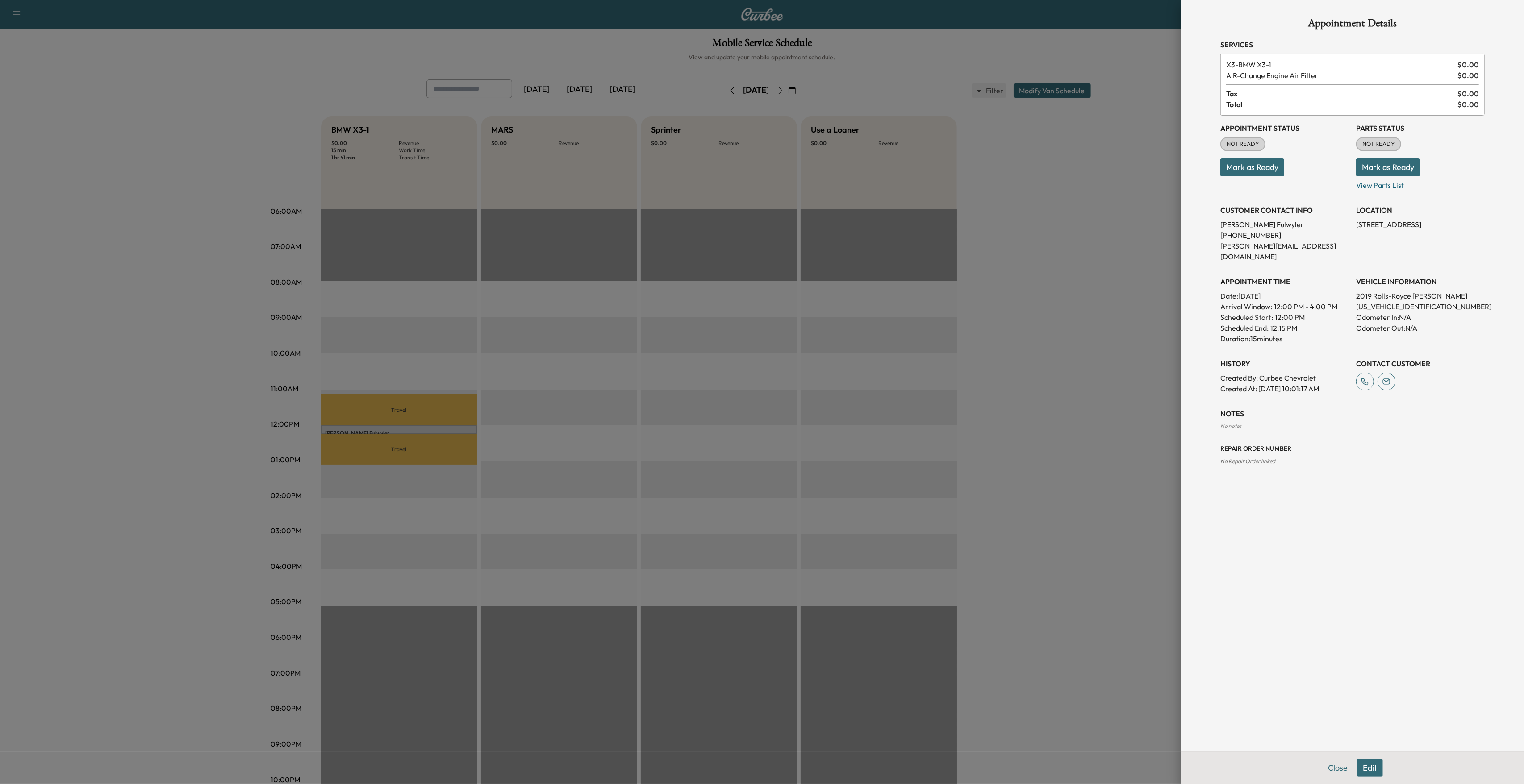
click at [1373, 769] on button "Edit" at bounding box center [1370, 768] width 26 height 18
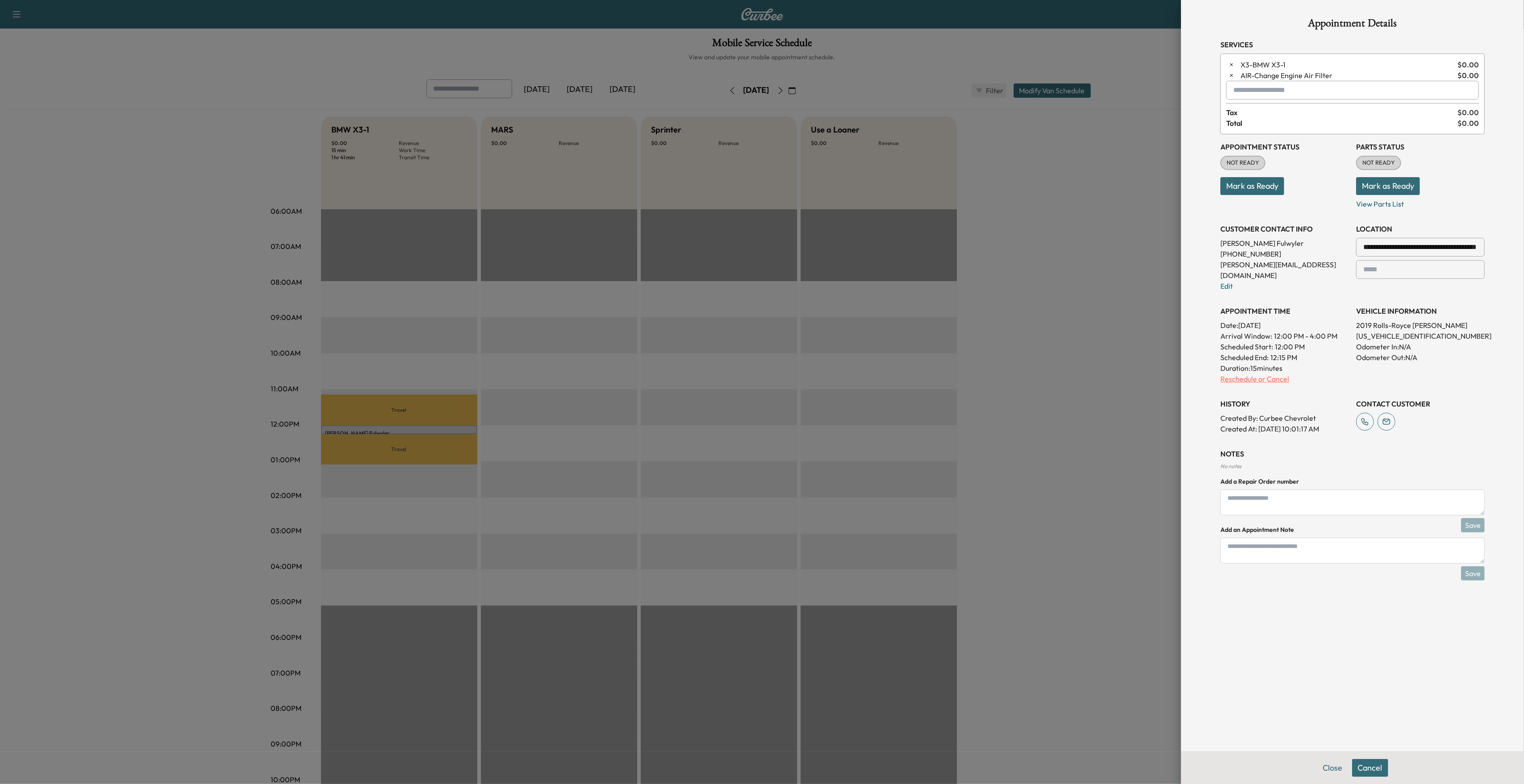
click at [1237, 374] on p "Reschedule or Cancel" at bounding box center [1284, 379] width 128 height 11
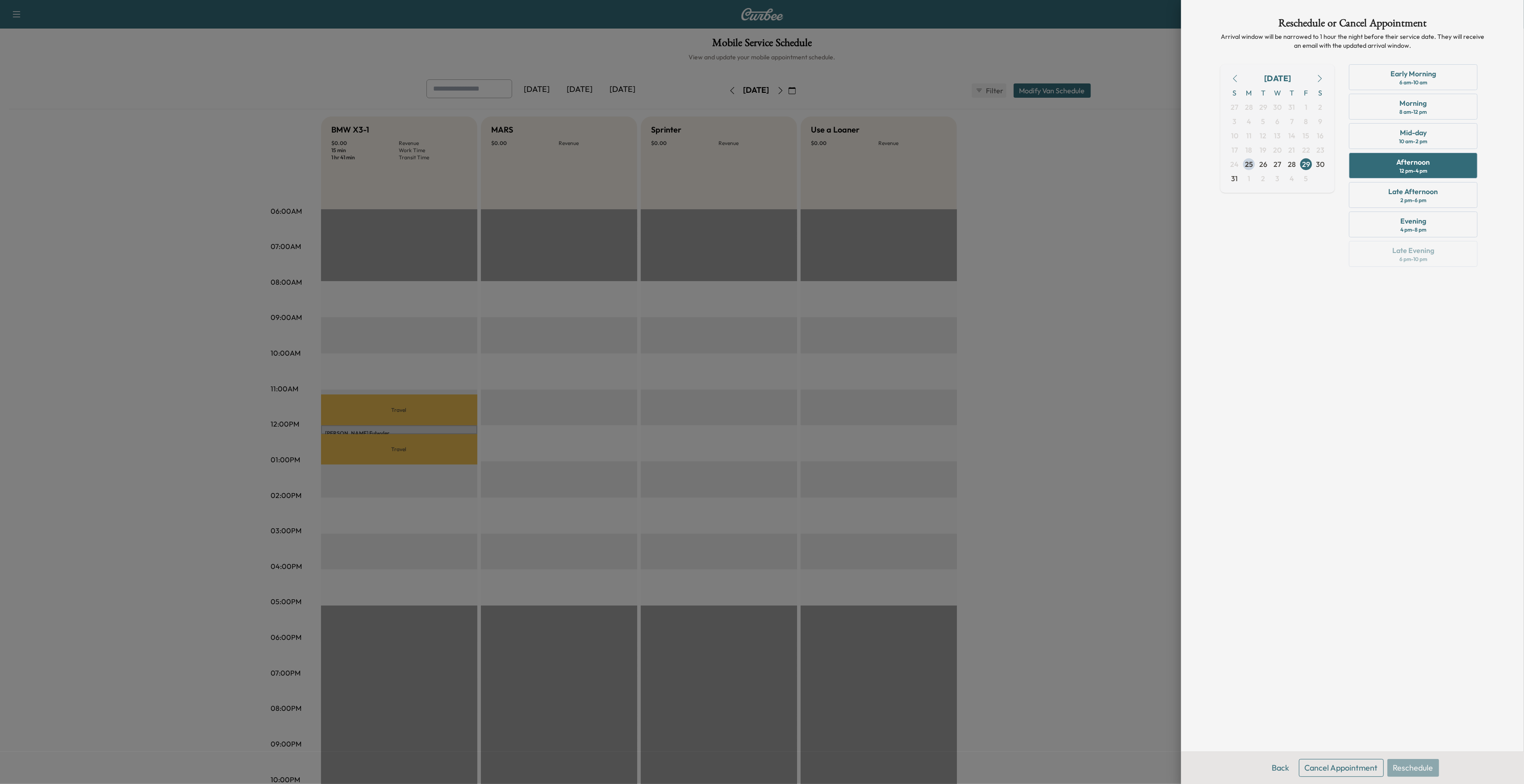
click at [1342, 767] on button "Cancel Appointment" at bounding box center [1341, 768] width 85 height 18
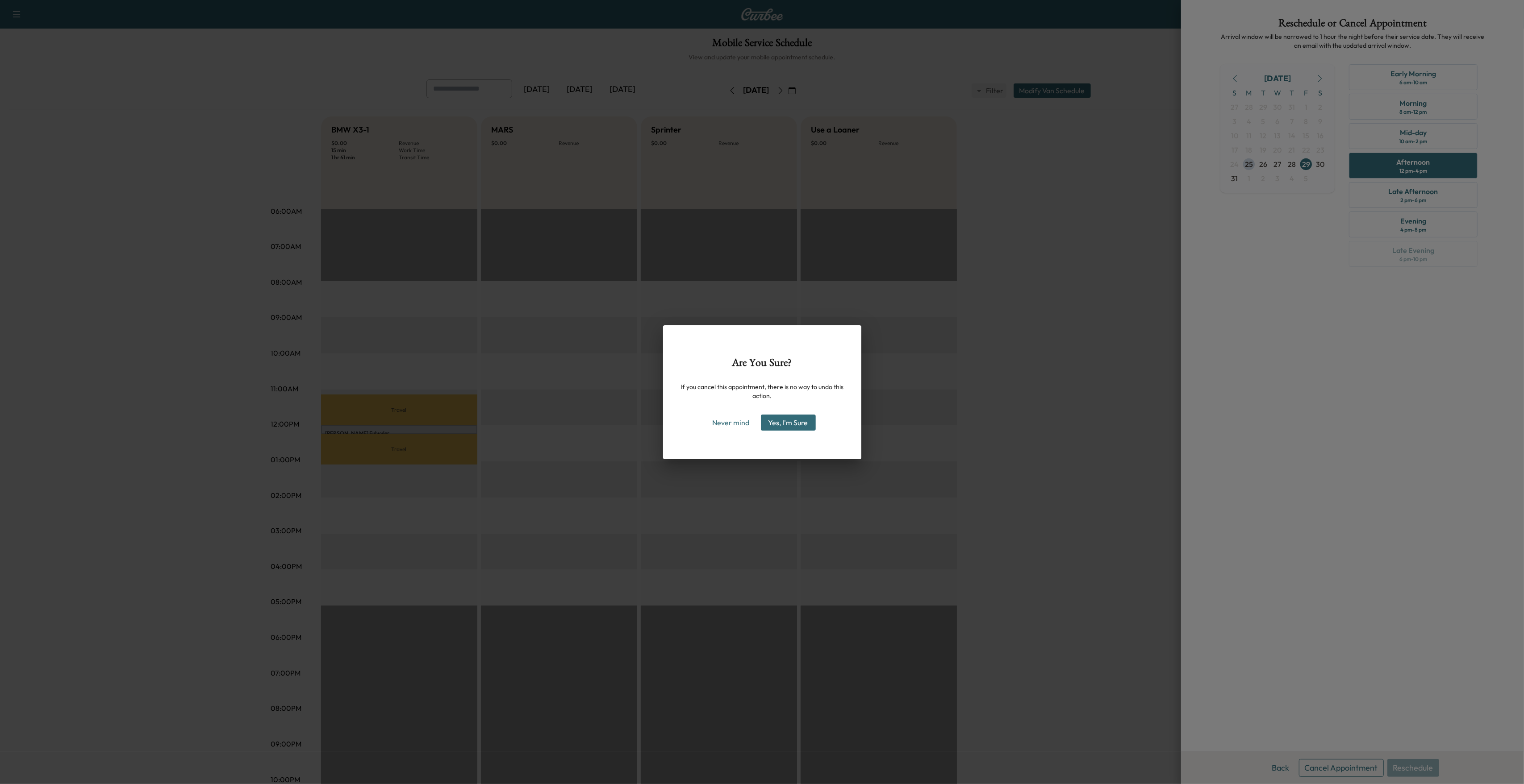
click at [780, 423] on button "Yes, I'm Sure" at bounding box center [788, 422] width 55 height 16
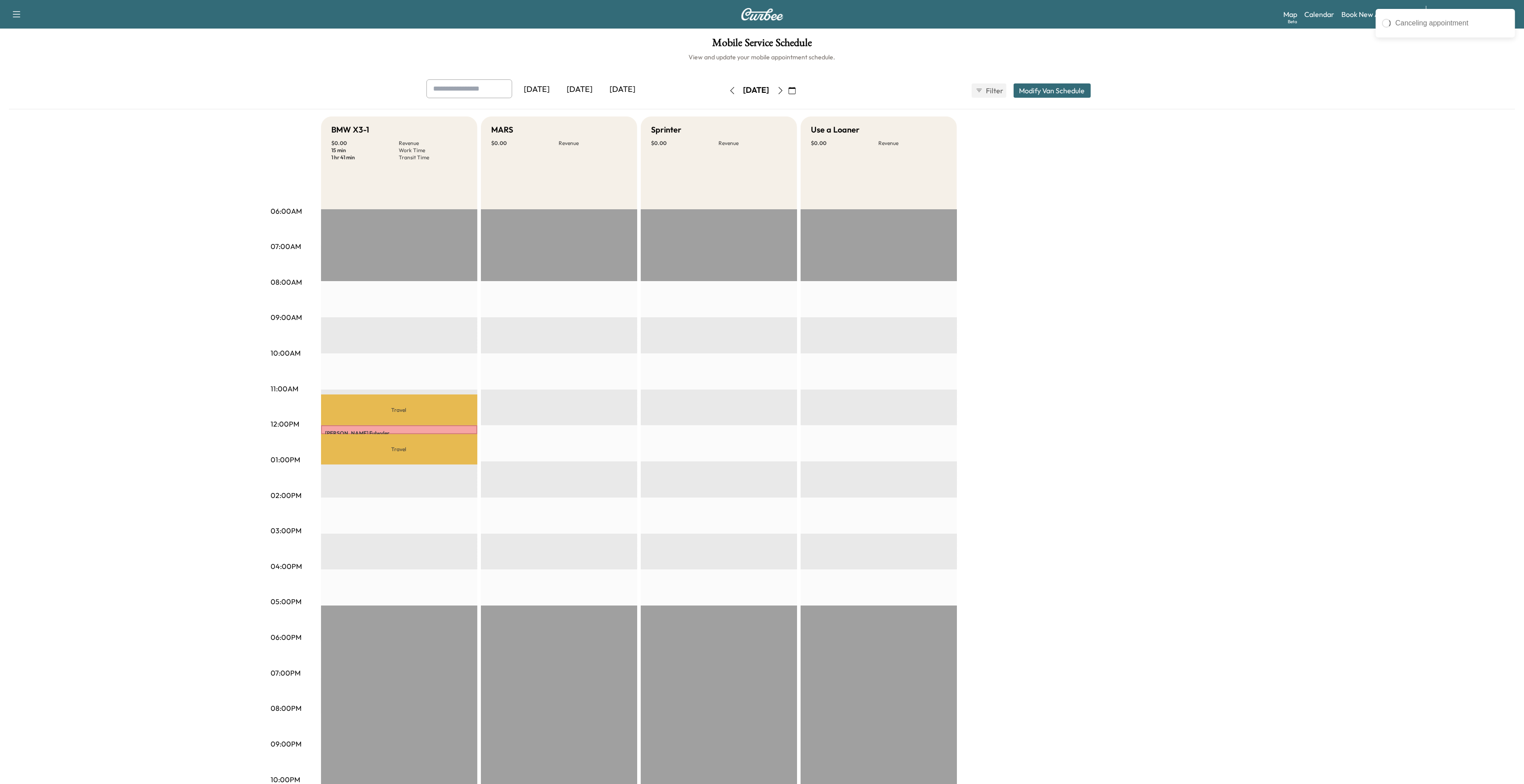
click at [1170, 255] on div "BMW X3-1 $ 0.00 Revenue 15 min Work Time 1 hr 41 min Transit Time Travel [PERSO…" at bounding box center [787, 451] width 932 height 669
